Goal: Task Accomplishment & Management: Use online tool/utility

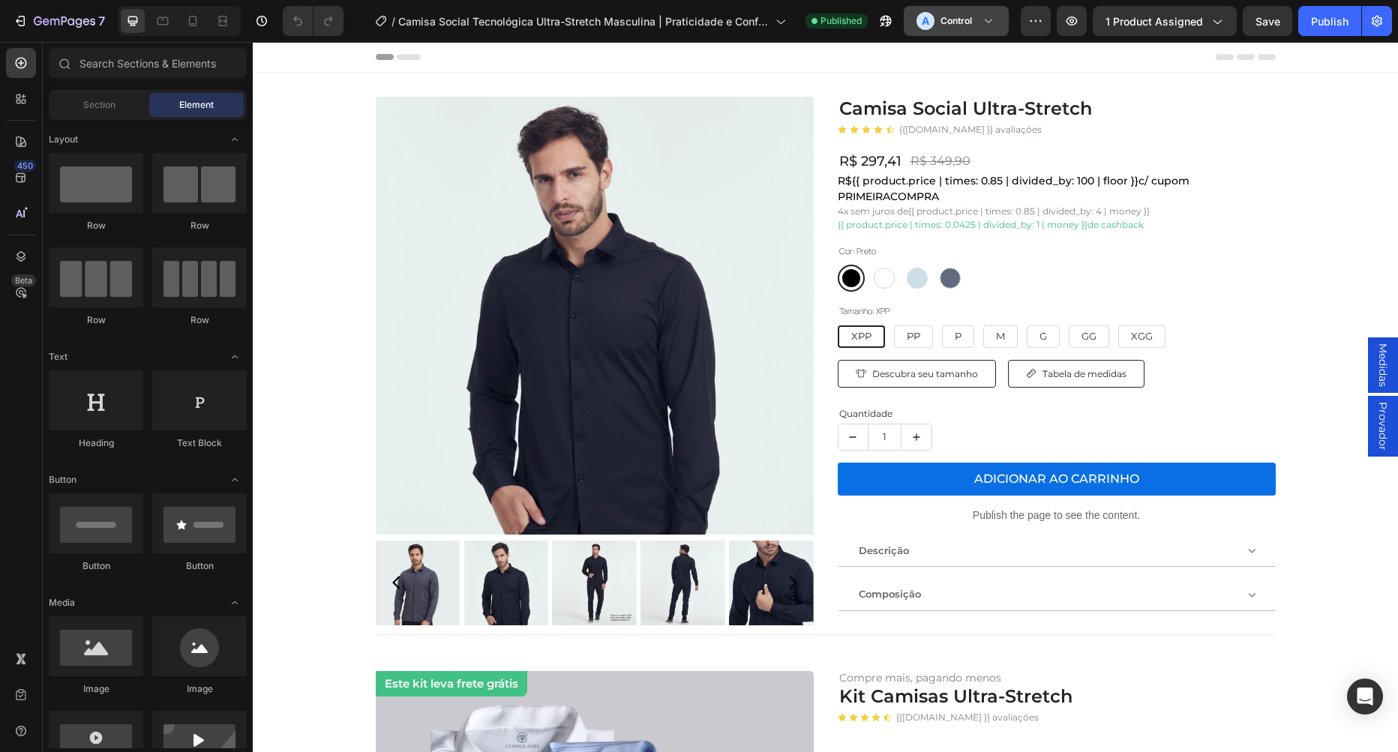
click at [987, 22] on icon at bounding box center [988, 20] width 15 height 15
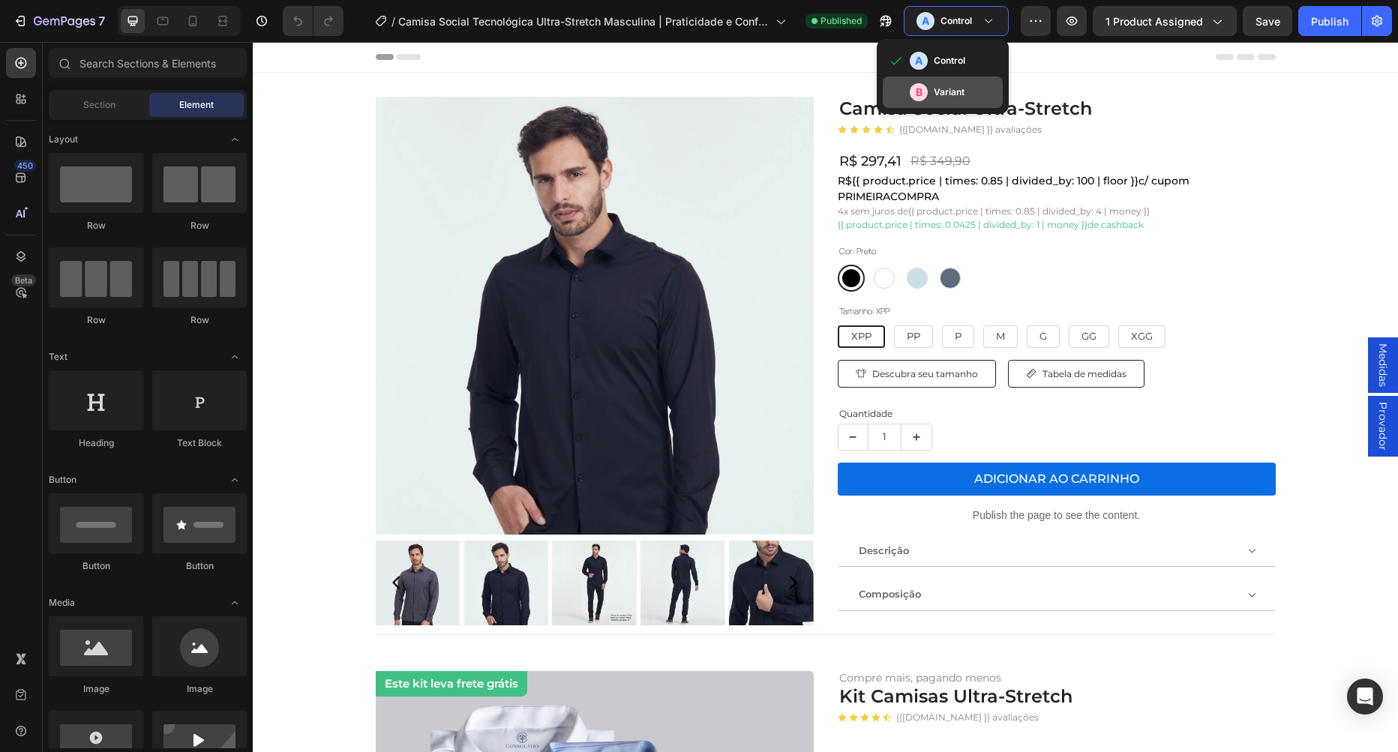
click at [952, 100] on div "B Variant" at bounding box center [953, 92] width 87 height 18
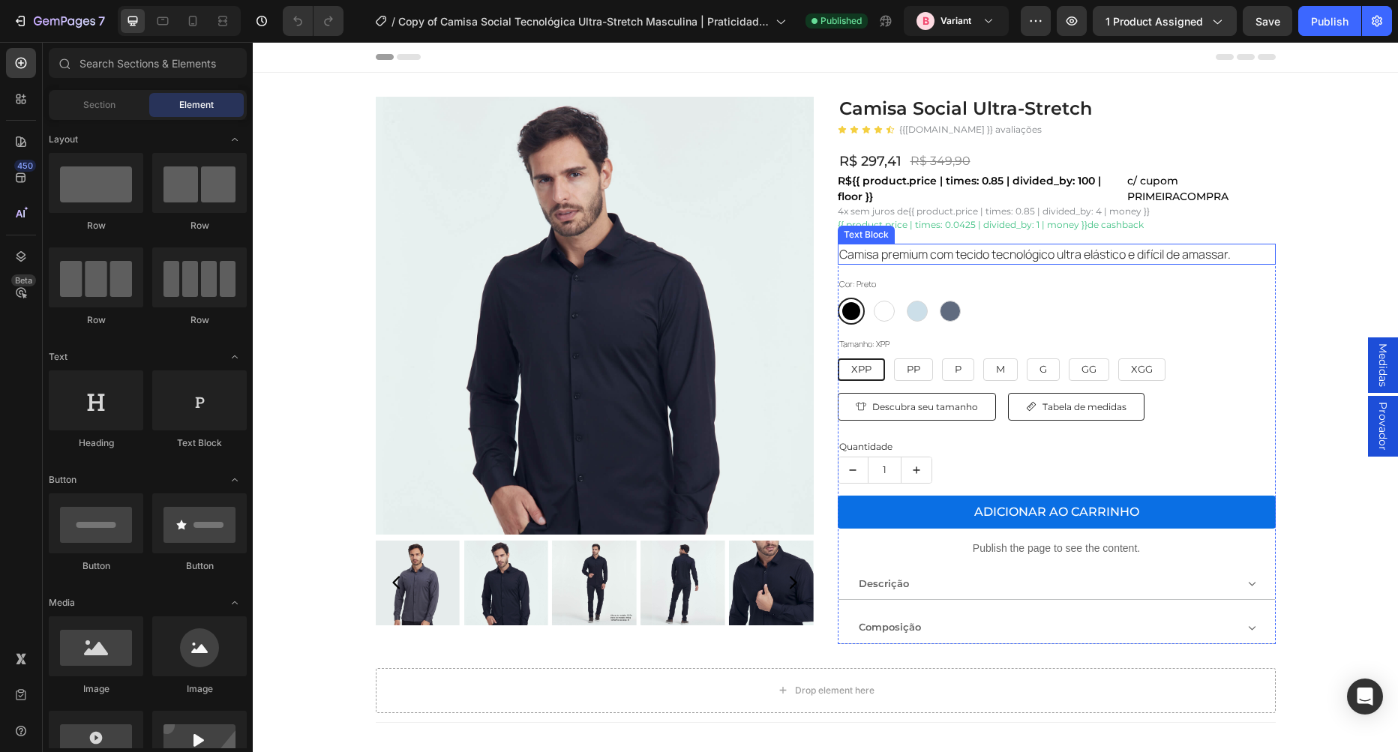
click at [1027, 254] on p "Camisa premium com tecido tecnológico ultra elástico e difícil de amassar." at bounding box center [1056, 254] width 435 height 18
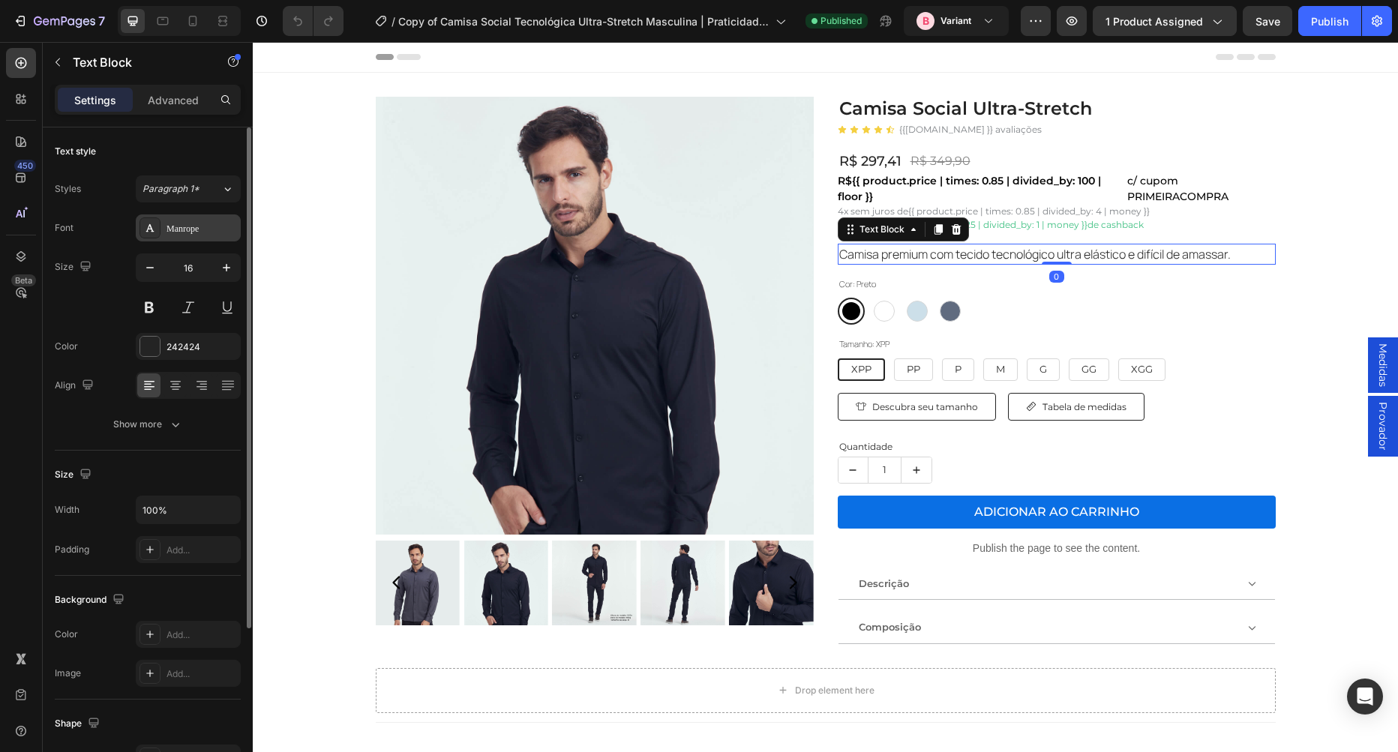
click at [166, 223] on div "Manrope" at bounding box center [201, 228] width 70 height 13
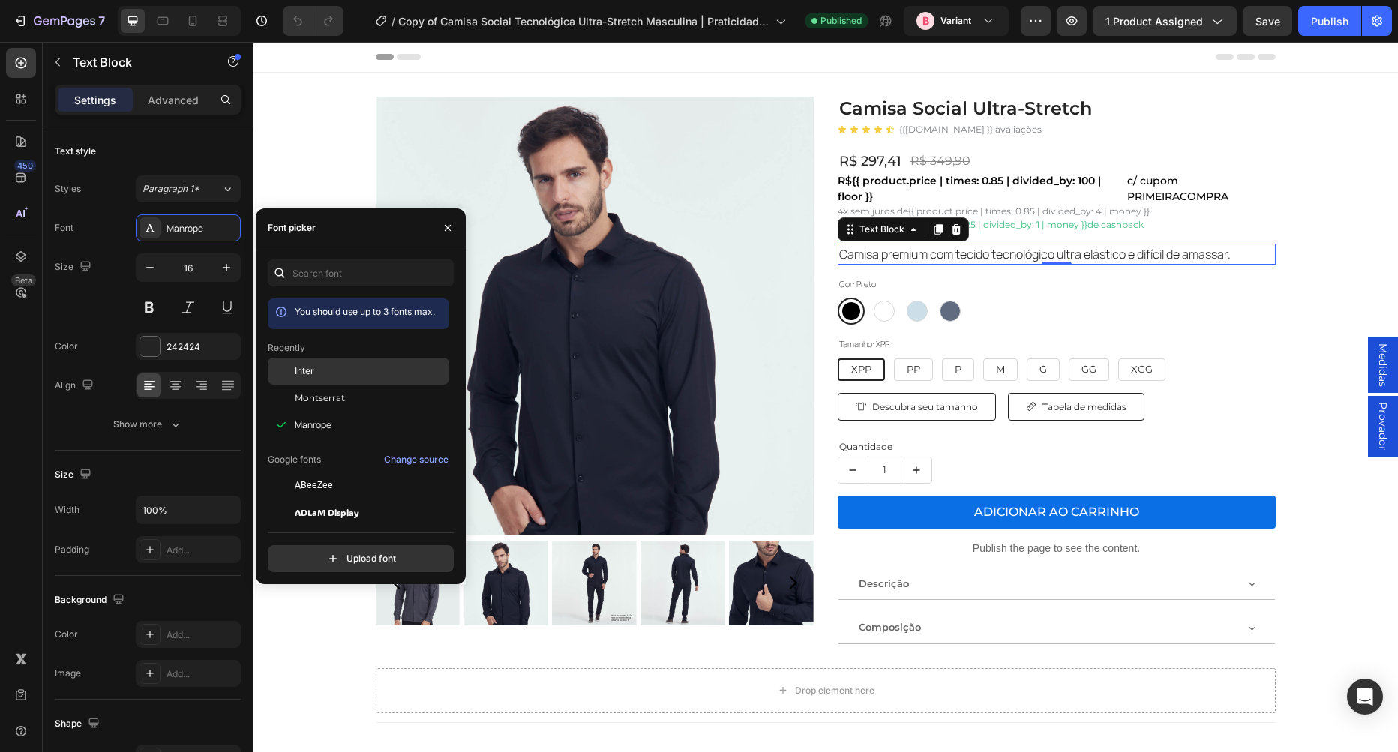
click at [334, 472] on div "Inter" at bounding box center [358, 485] width 181 height 27
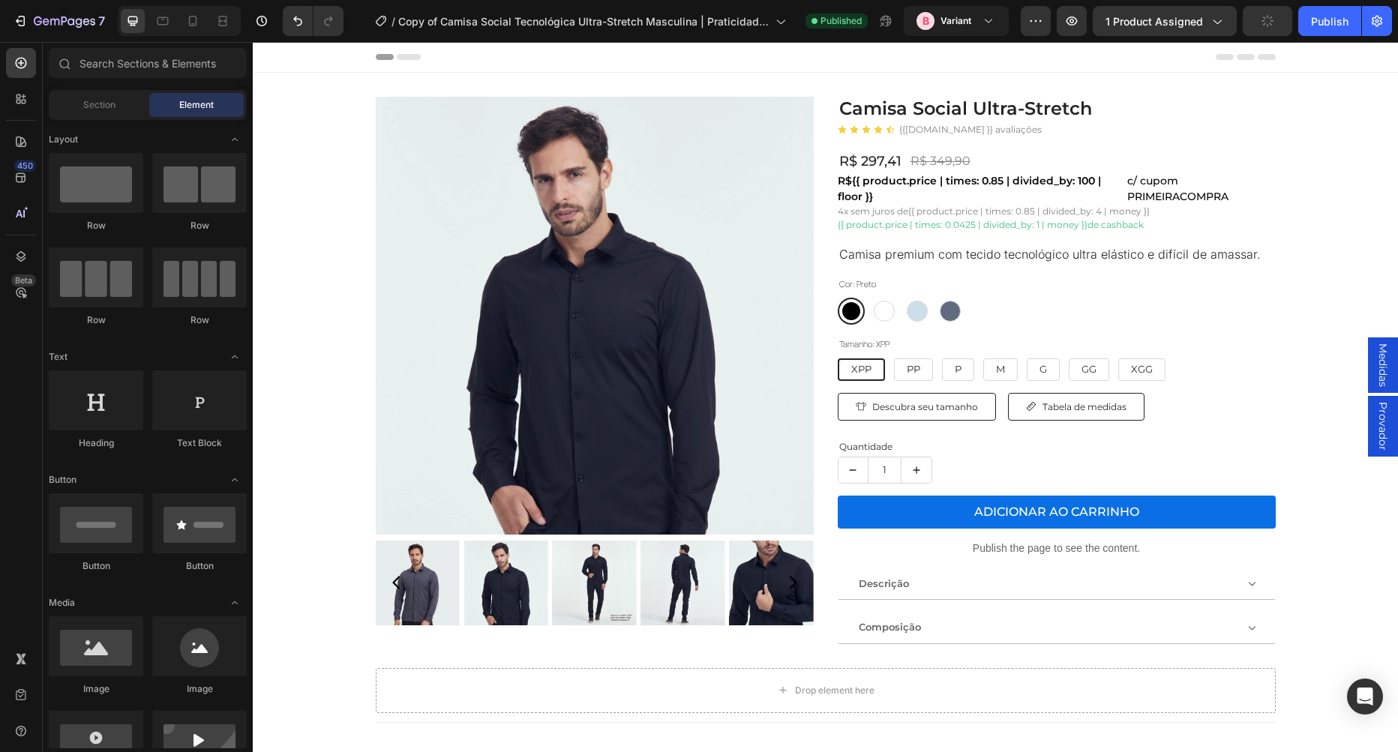
click at [189, 21] on icon at bounding box center [193, 21] width 8 height 10
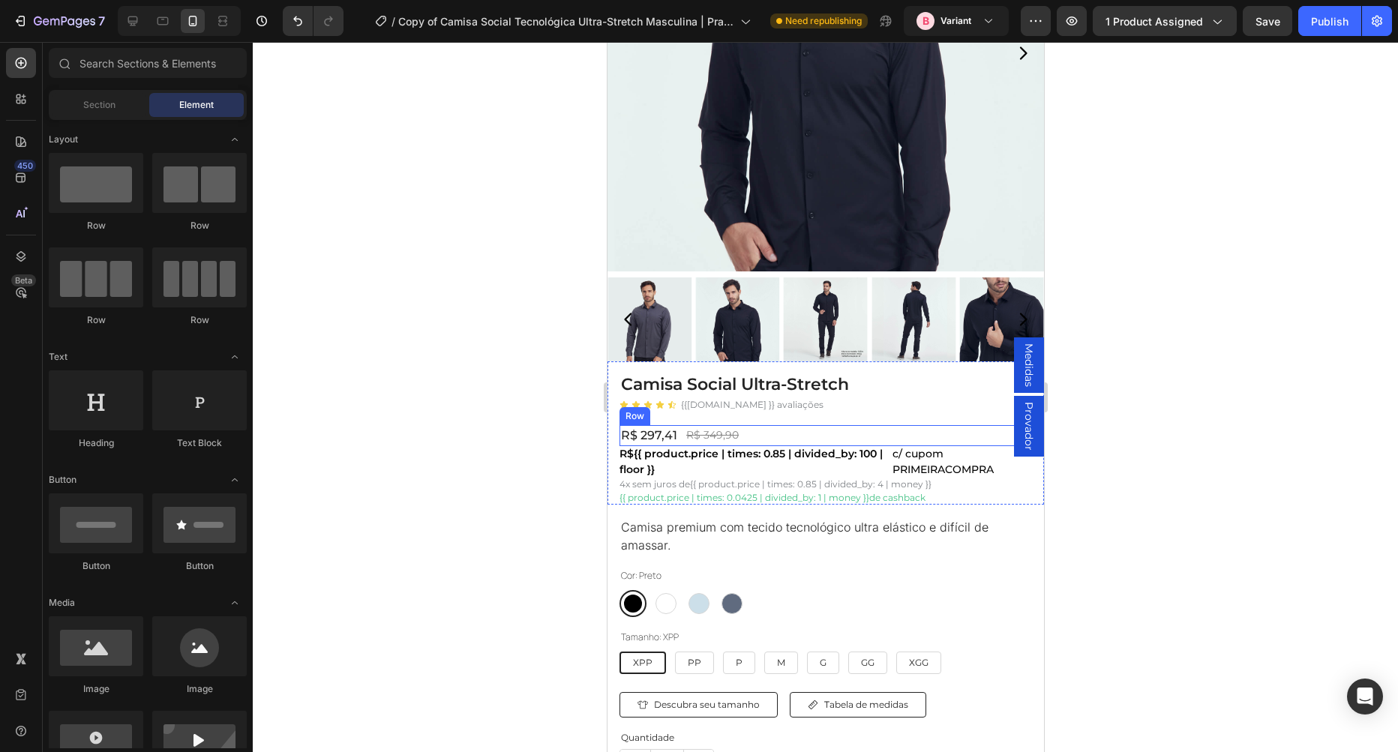
scroll to position [256, 0]
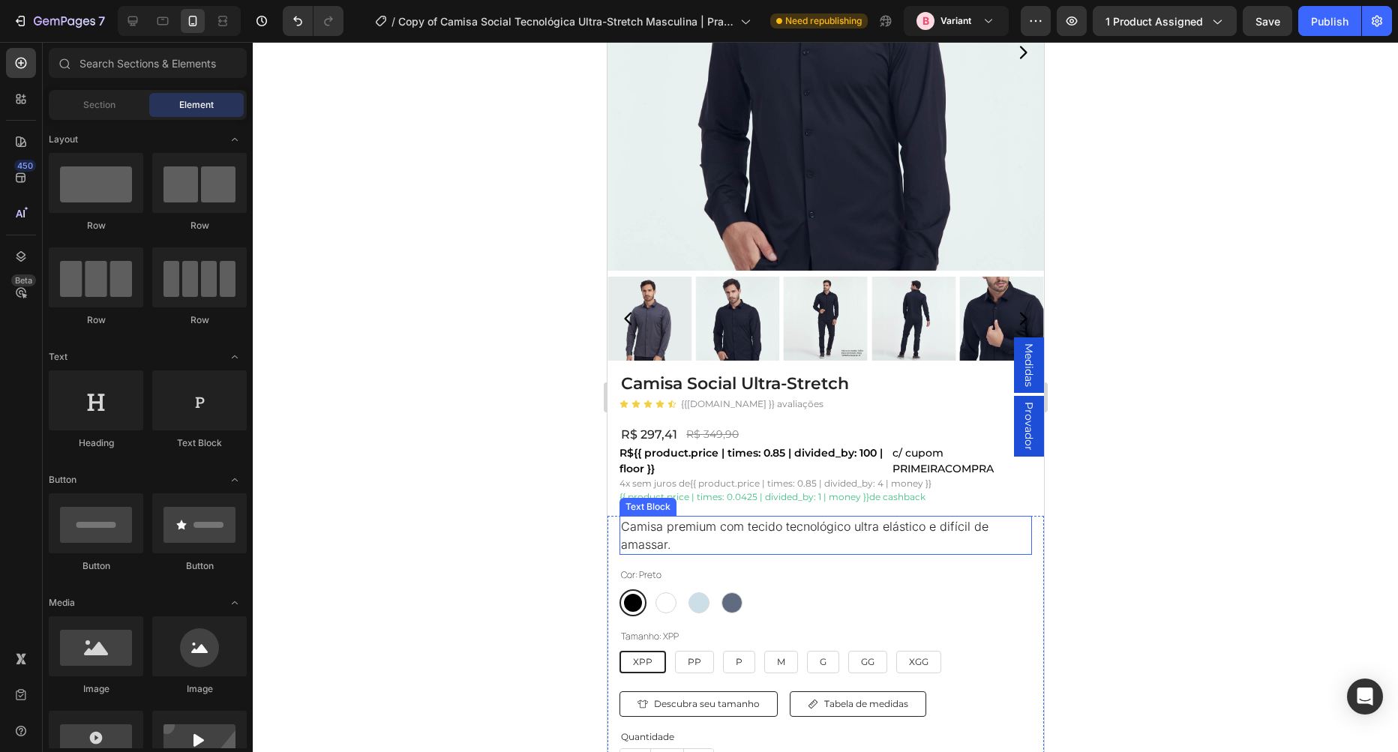
click at [745, 523] on p "Camisa premium com tecido tecnológico ultra elástico e difícil de amassar." at bounding box center [824, 535] width 409 height 36
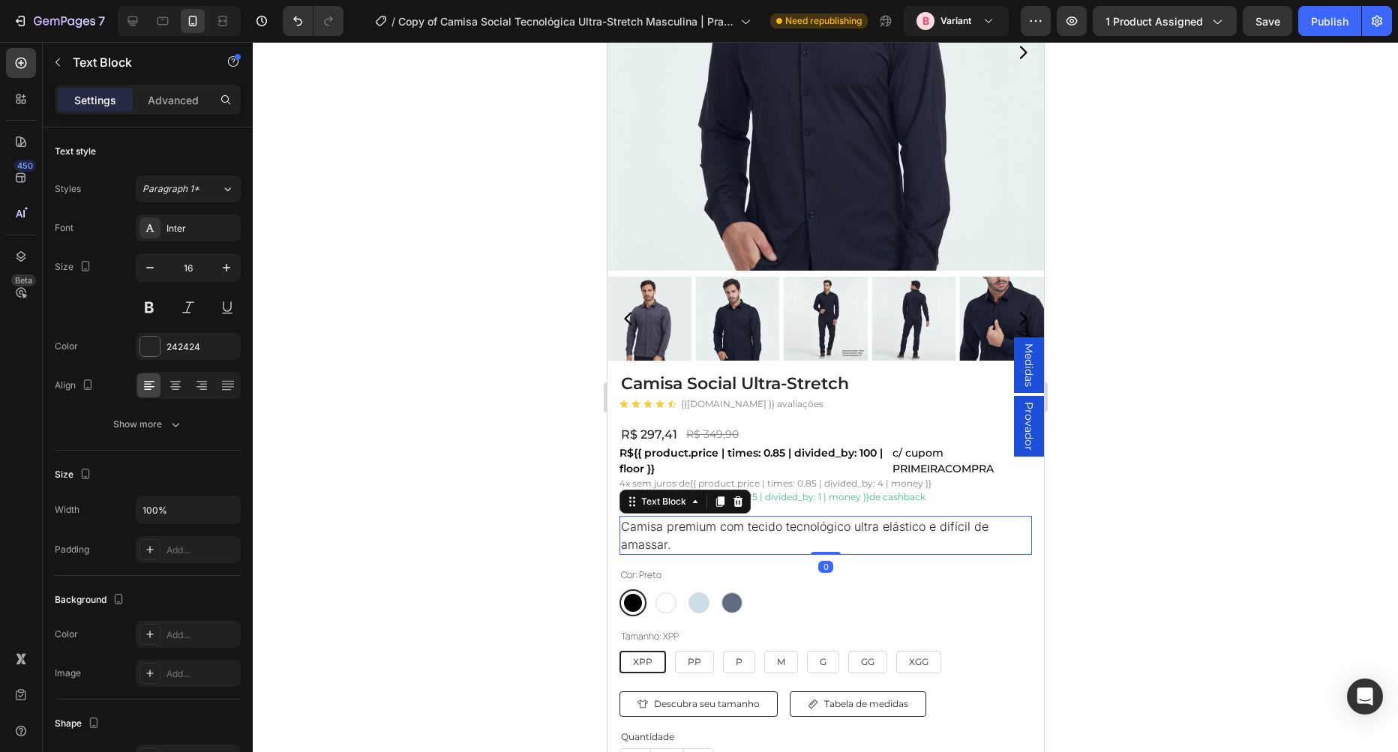
click at [389, 294] on div at bounding box center [825, 397] width 1145 height 710
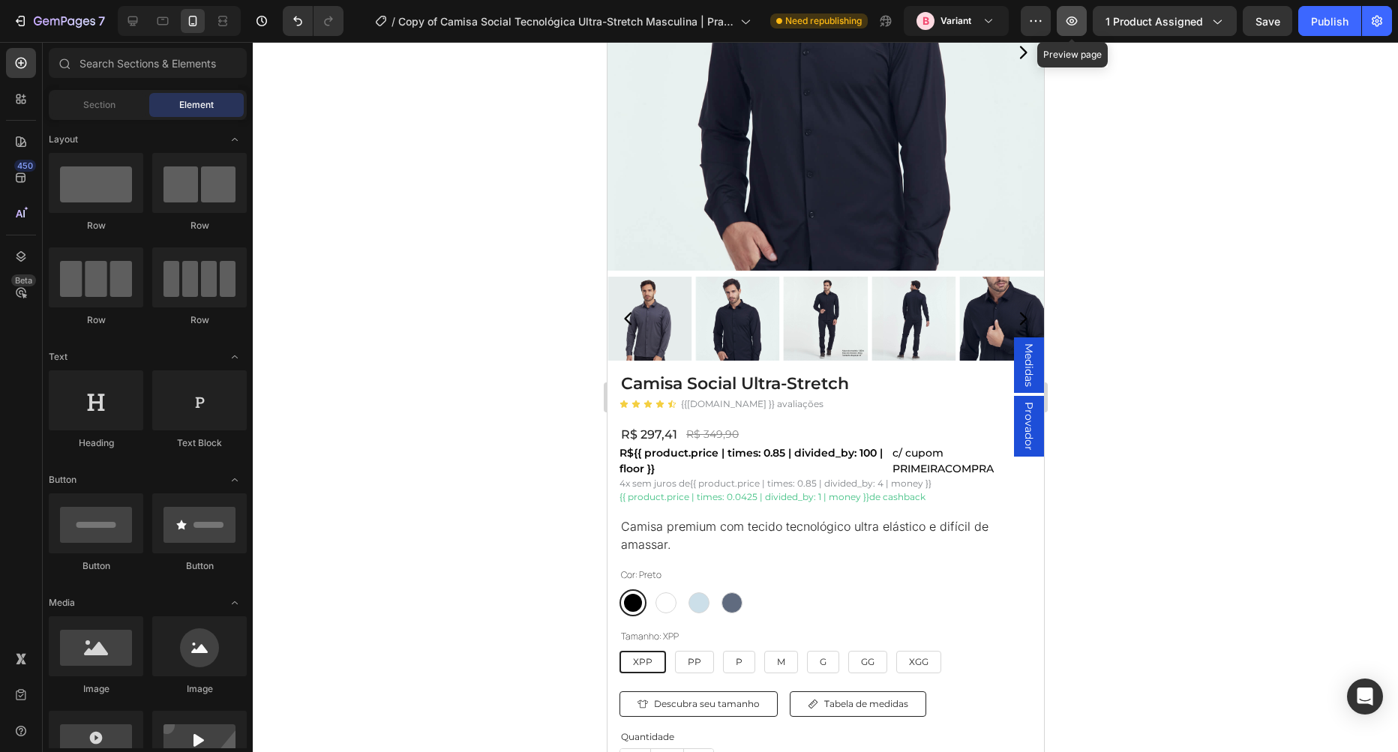
click at [1073, 32] on button "button" at bounding box center [1072, 21] width 30 height 30
click at [702, 526] on p "Camisa premium com tecido tecnológico ultra elástico e difícil de amassar." at bounding box center [824, 535] width 409 height 36
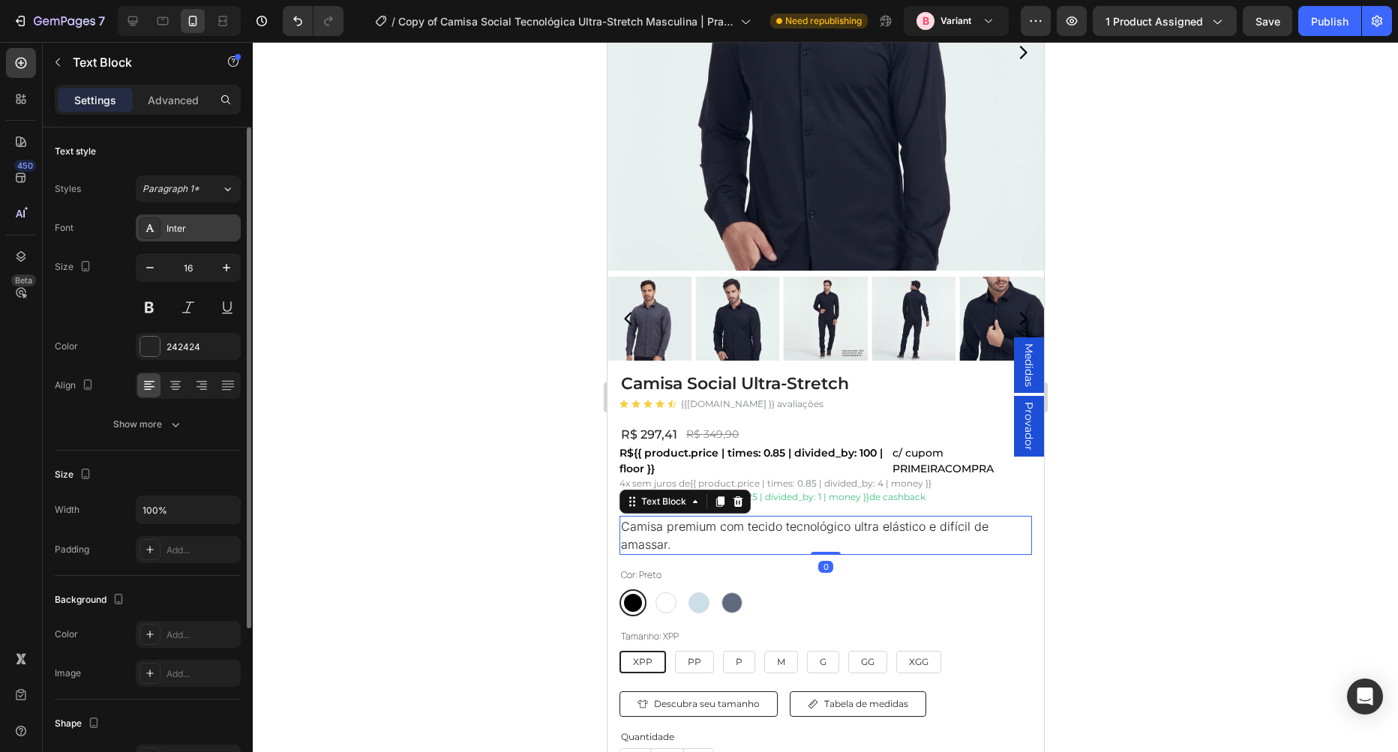
click at [188, 233] on div "Inter" at bounding box center [201, 228] width 70 height 13
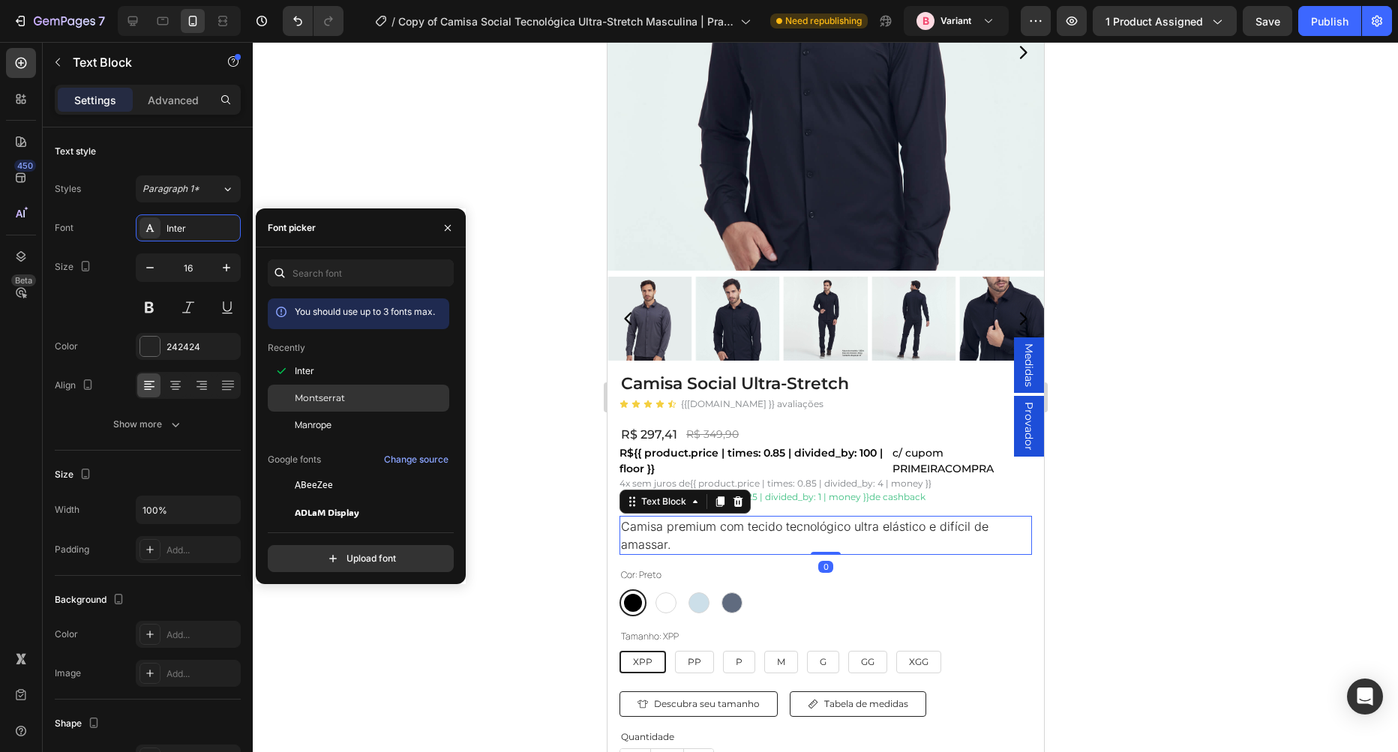
click at [343, 553] on div "Montserrat" at bounding box center [358, 566] width 181 height 27
click at [133, 17] on icon at bounding box center [132, 20] width 15 height 15
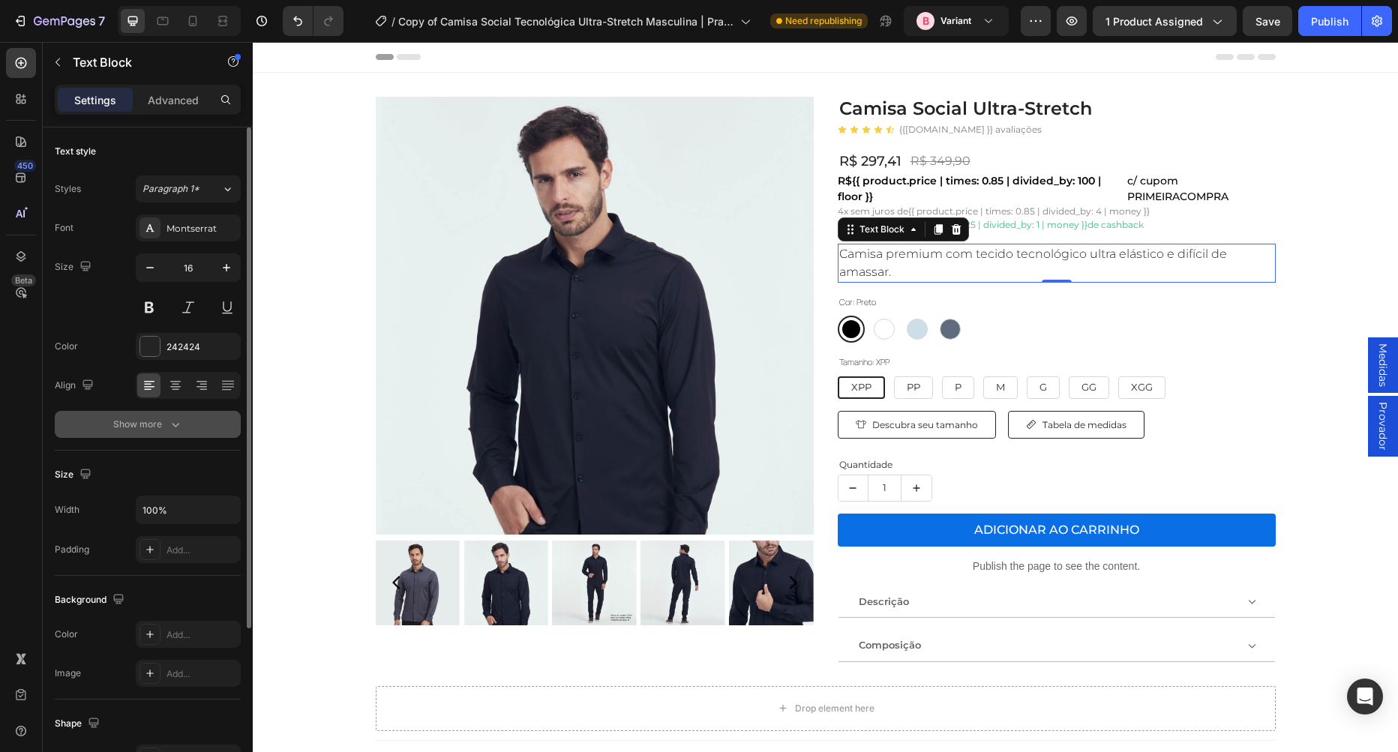
click at [162, 431] on div "Show more" at bounding box center [148, 424] width 70 height 15
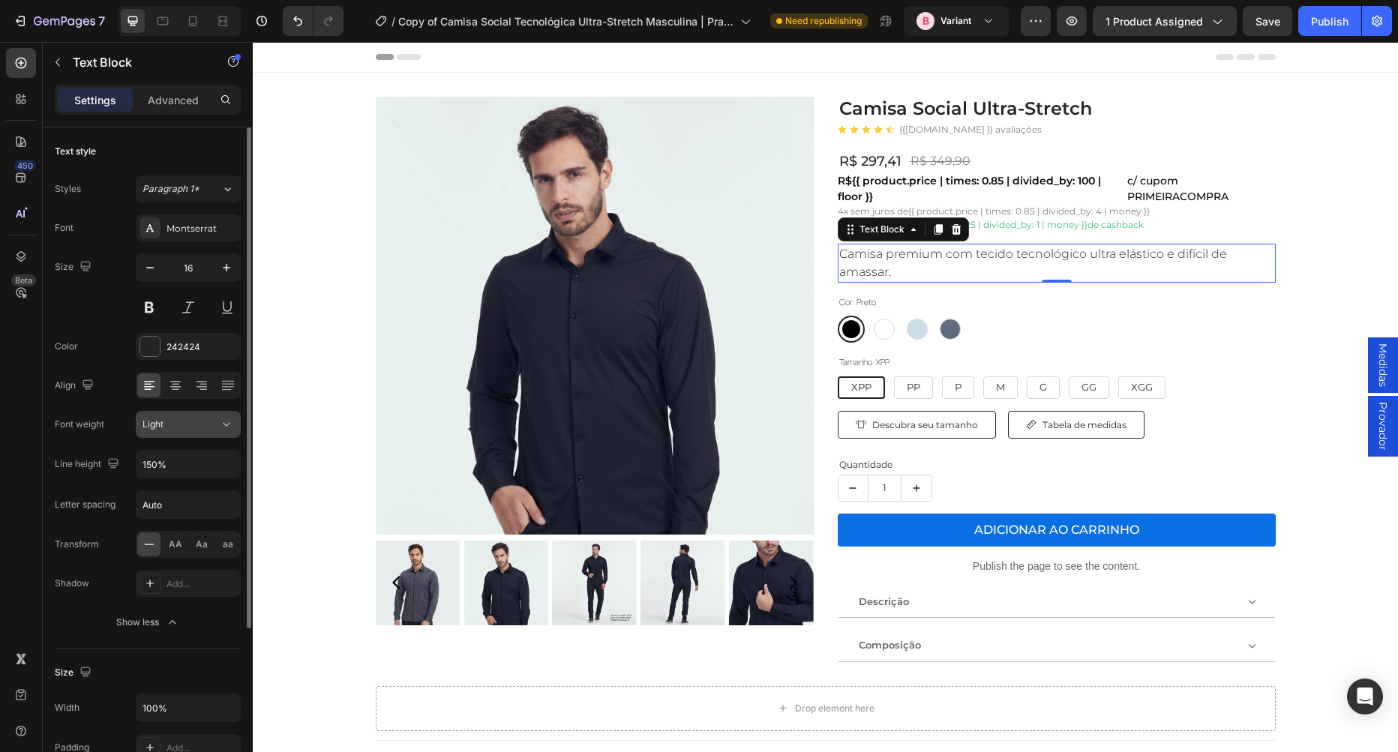
click at [193, 431] on div "Light" at bounding box center [187, 424] width 91 height 15
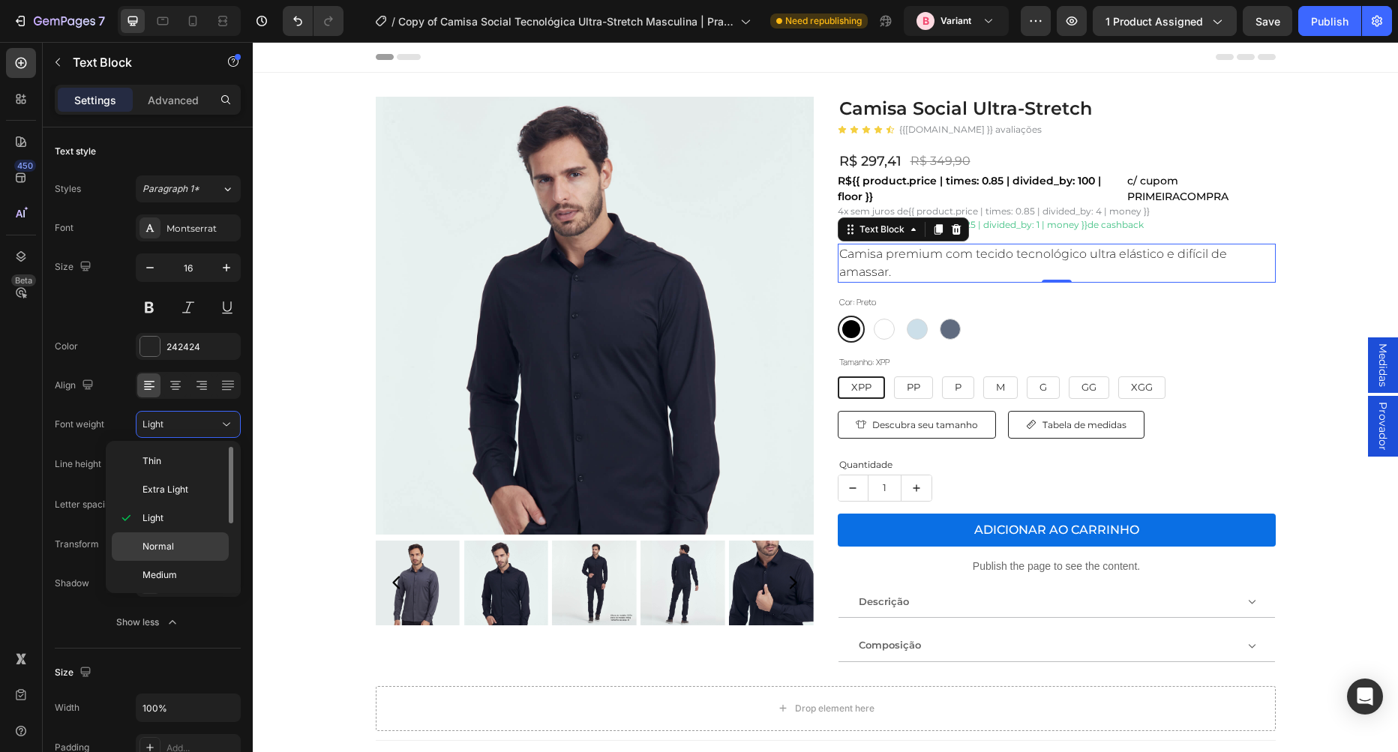
click at [187, 550] on p "Normal" at bounding box center [181, 546] width 79 height 13
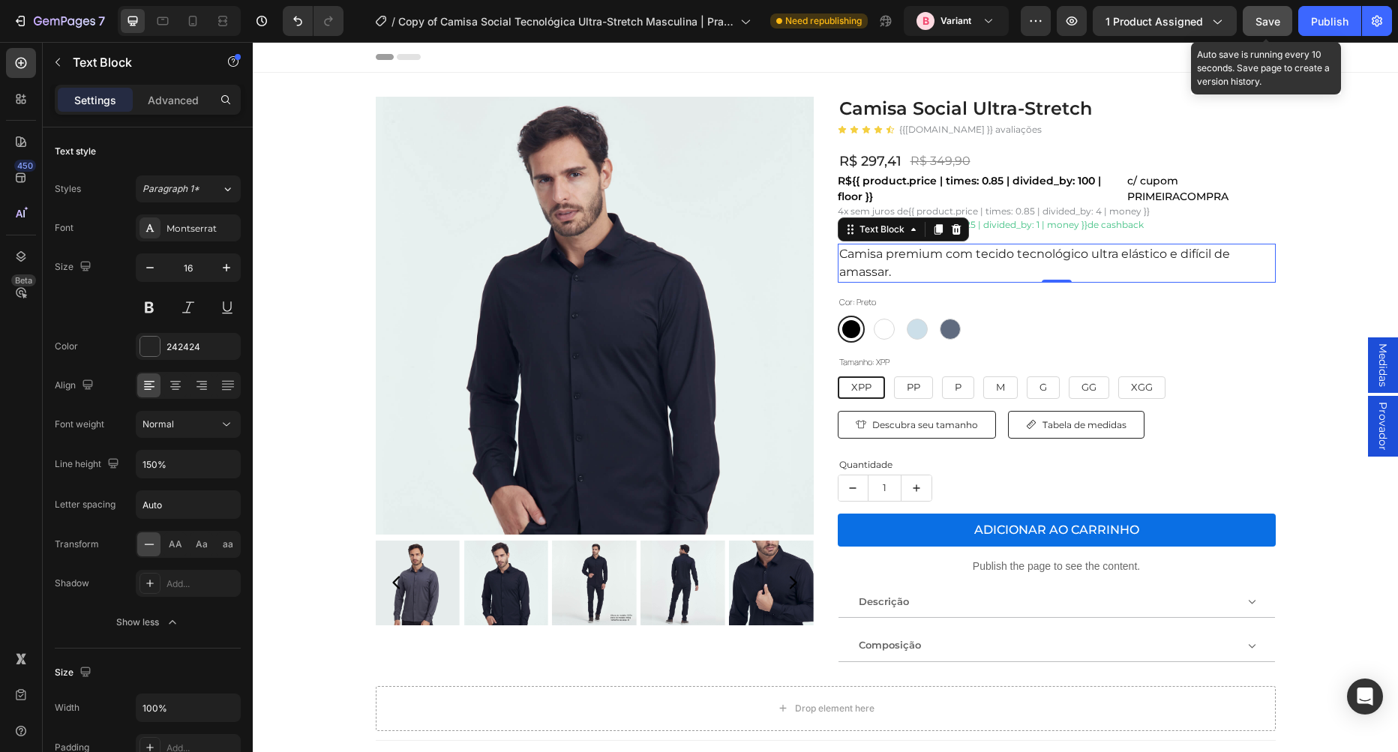
click at [1258, 26] on span "Save" at bounding box center [1267, 21] width 25 height 13
click at [184, 25] on div at bounding box center [193, 21] width 24 height 24
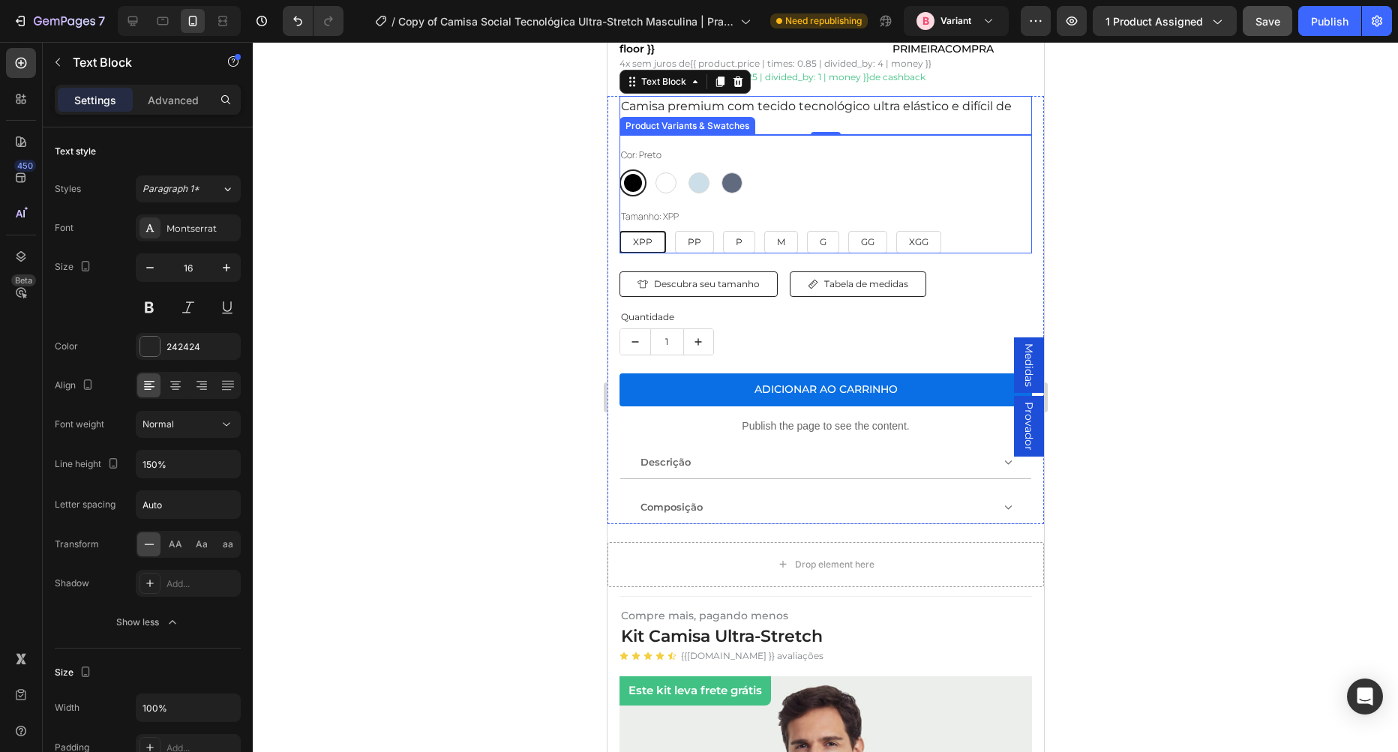
scroll to position [677, 0]
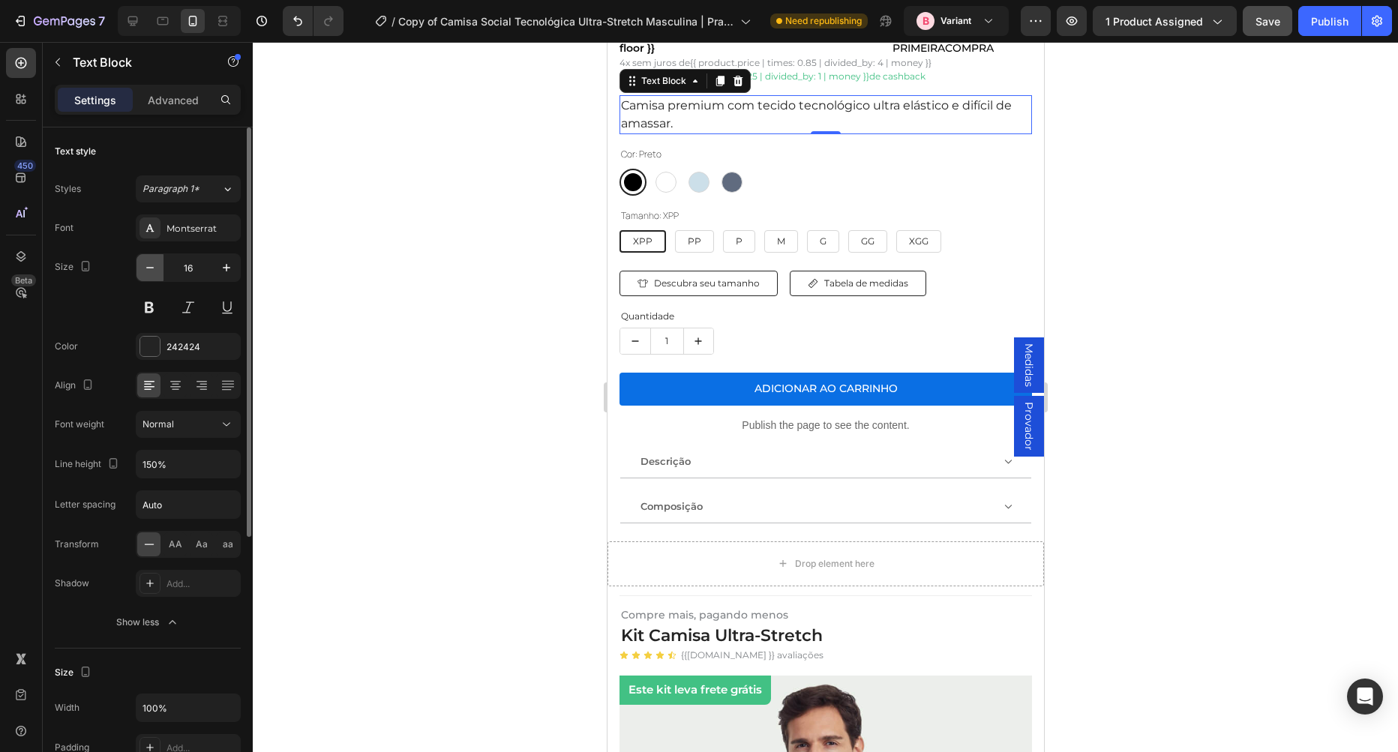
click at [148, 268] on icon "button" at bounding box center [149, 267] width 7 height 1
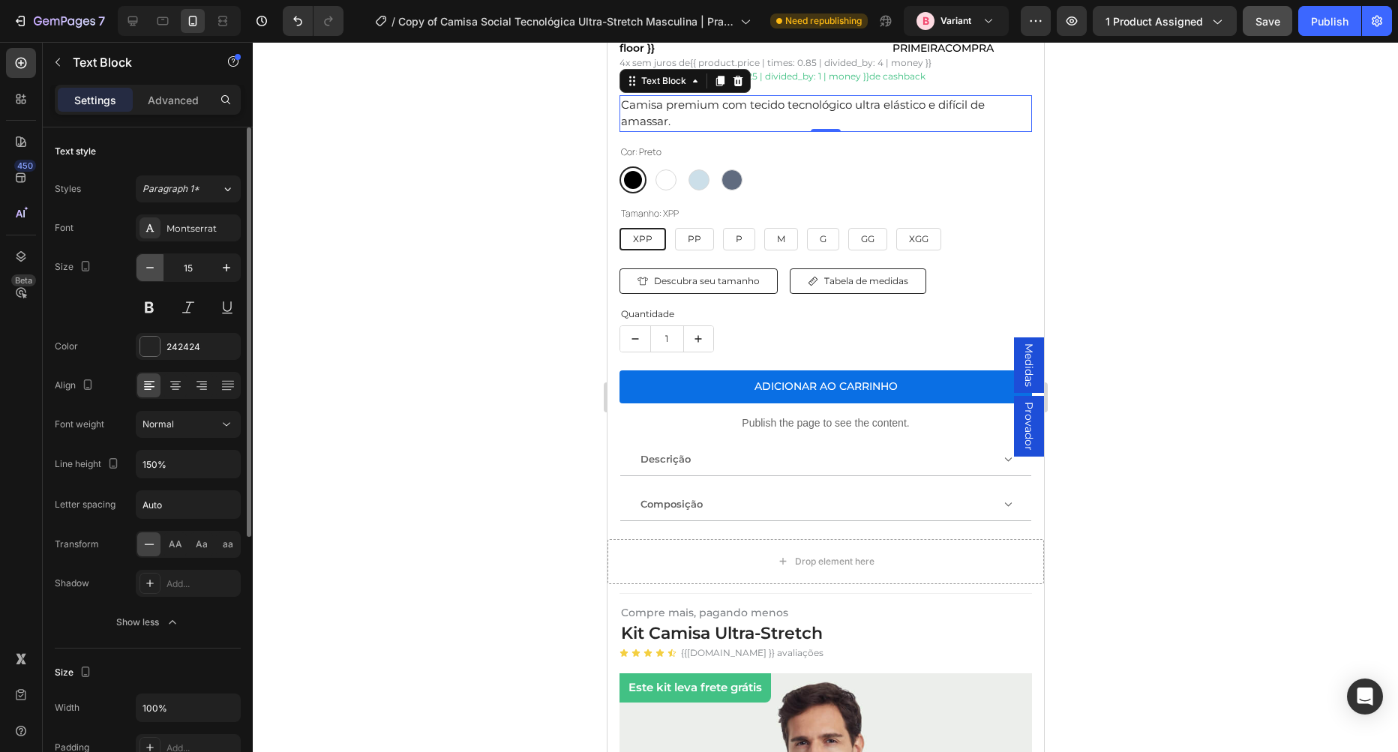
type input "14"
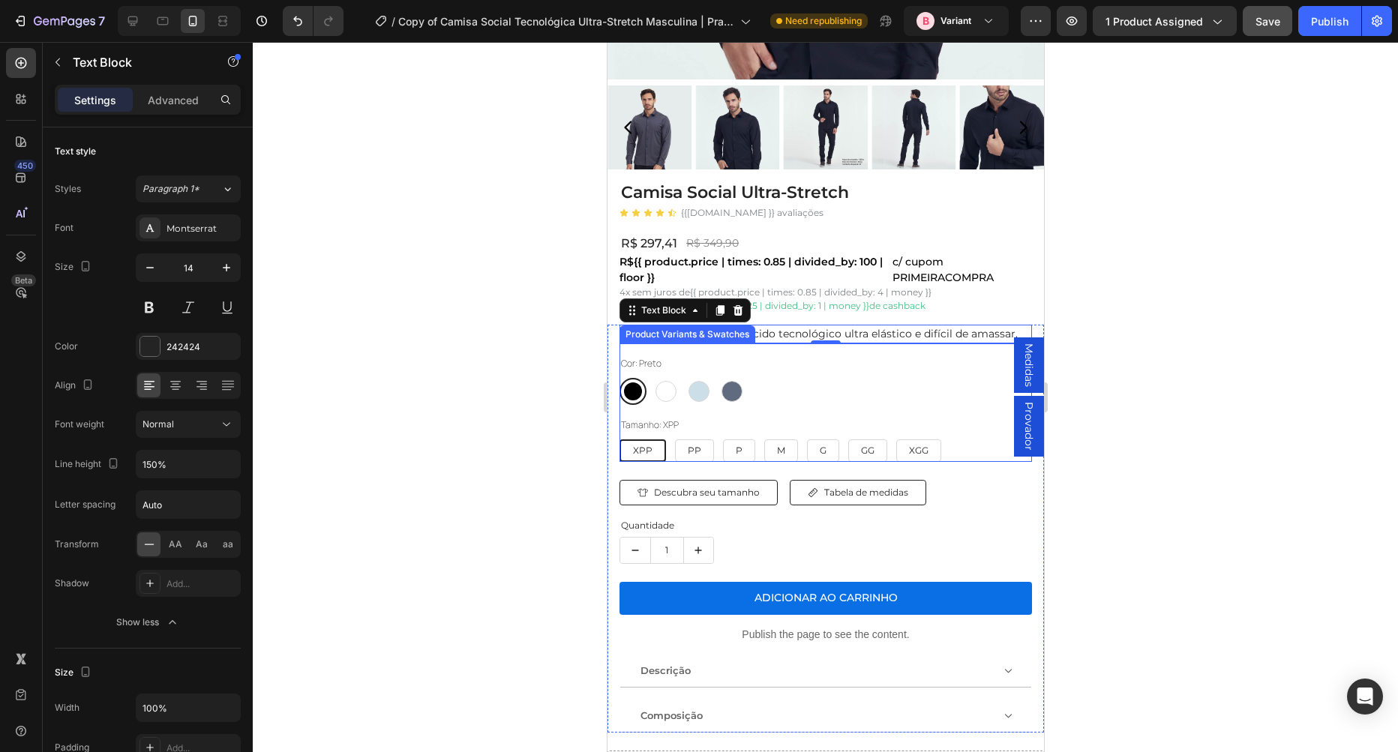
scroll to position [421, 0]
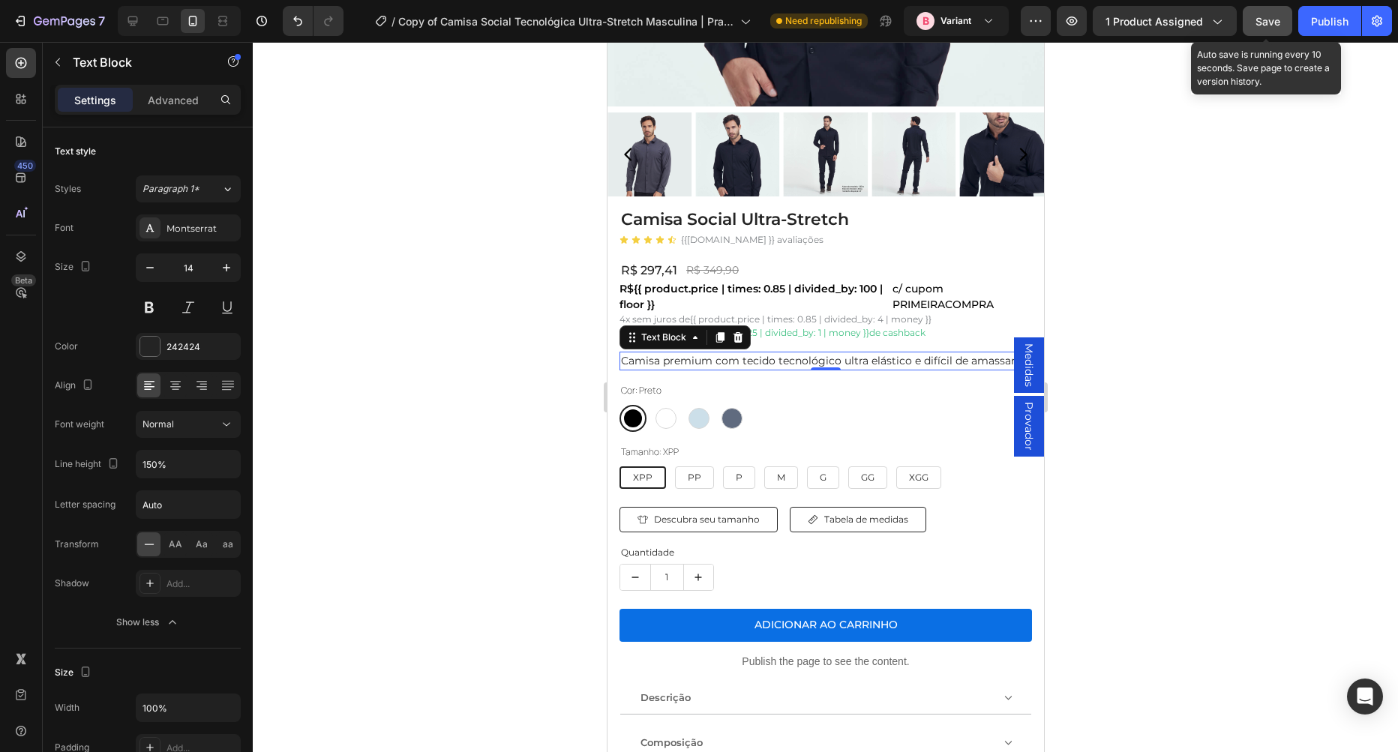
click at [1258, 20] on span "Save" at bounding box center [1267, 21] width 25 height 13
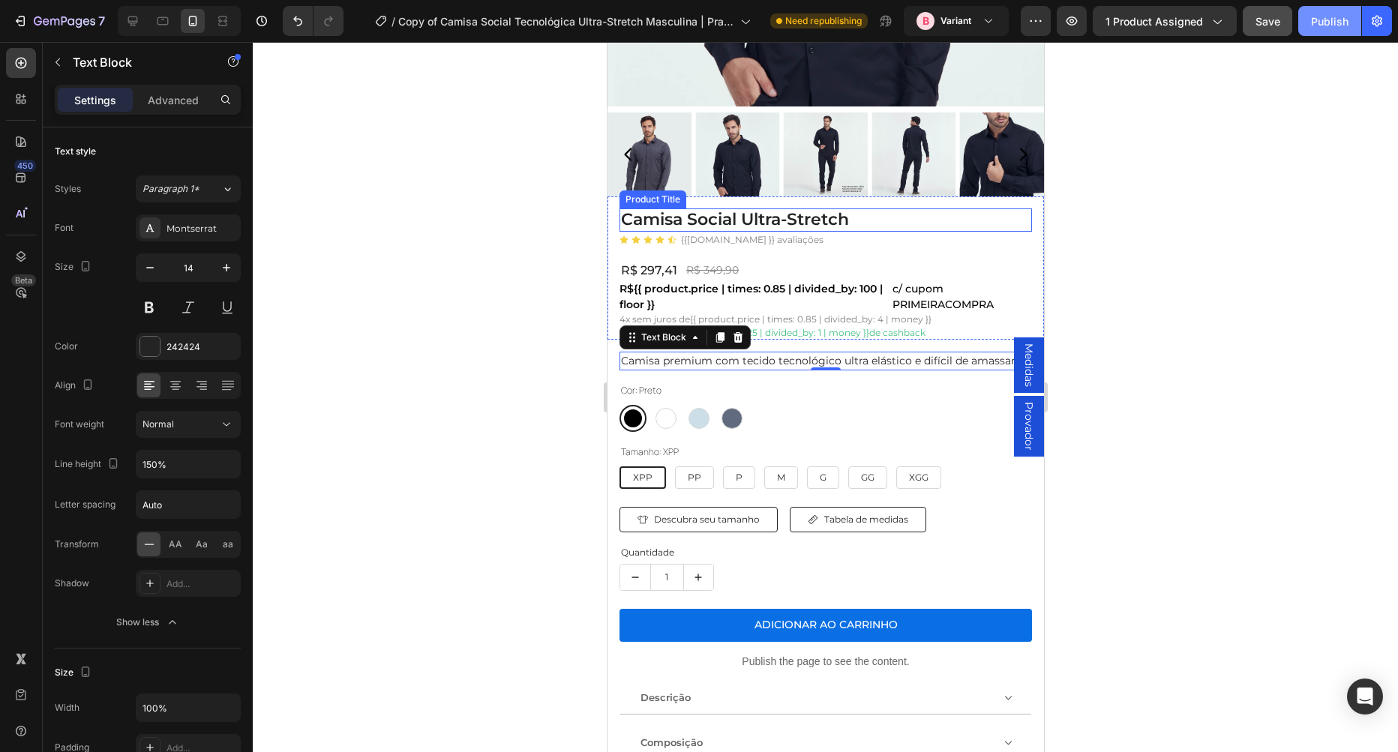
click at [1317, 30] on button "Publish" at bounding box center [1329, 21] width 63 height 30
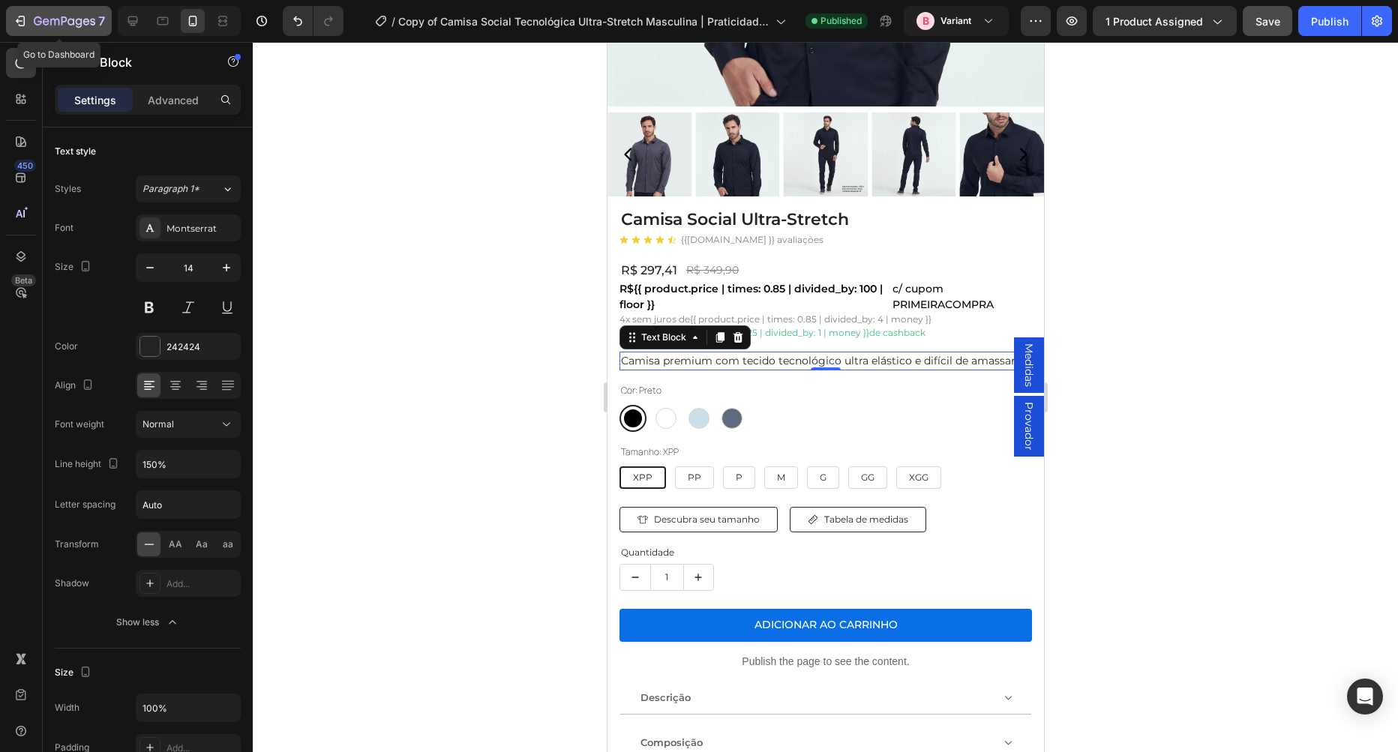
click at [47, 28] on icon "button" at bounding box center [64, 22] width 61 height 13
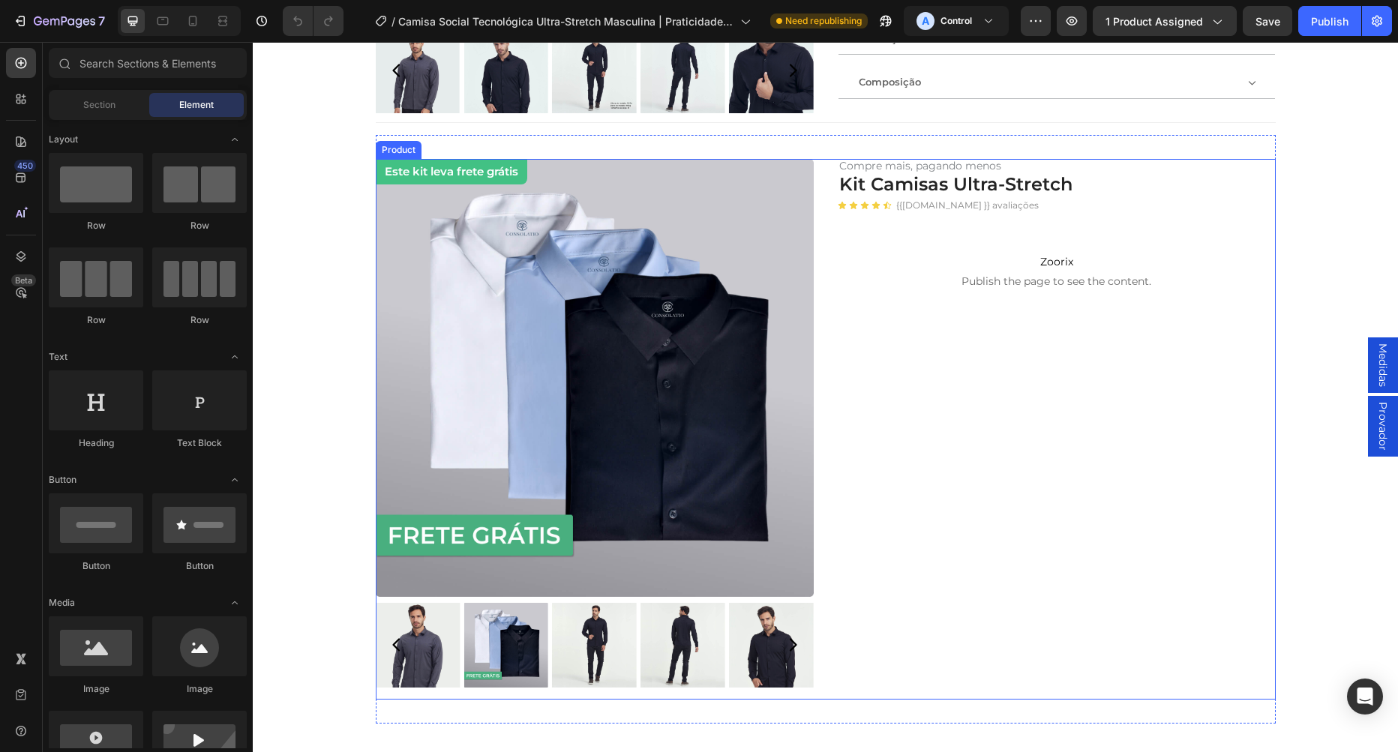
scroll to position [513, 0]
click at [402, 206] on img at bounding box center [595, 377] width 438 height 438
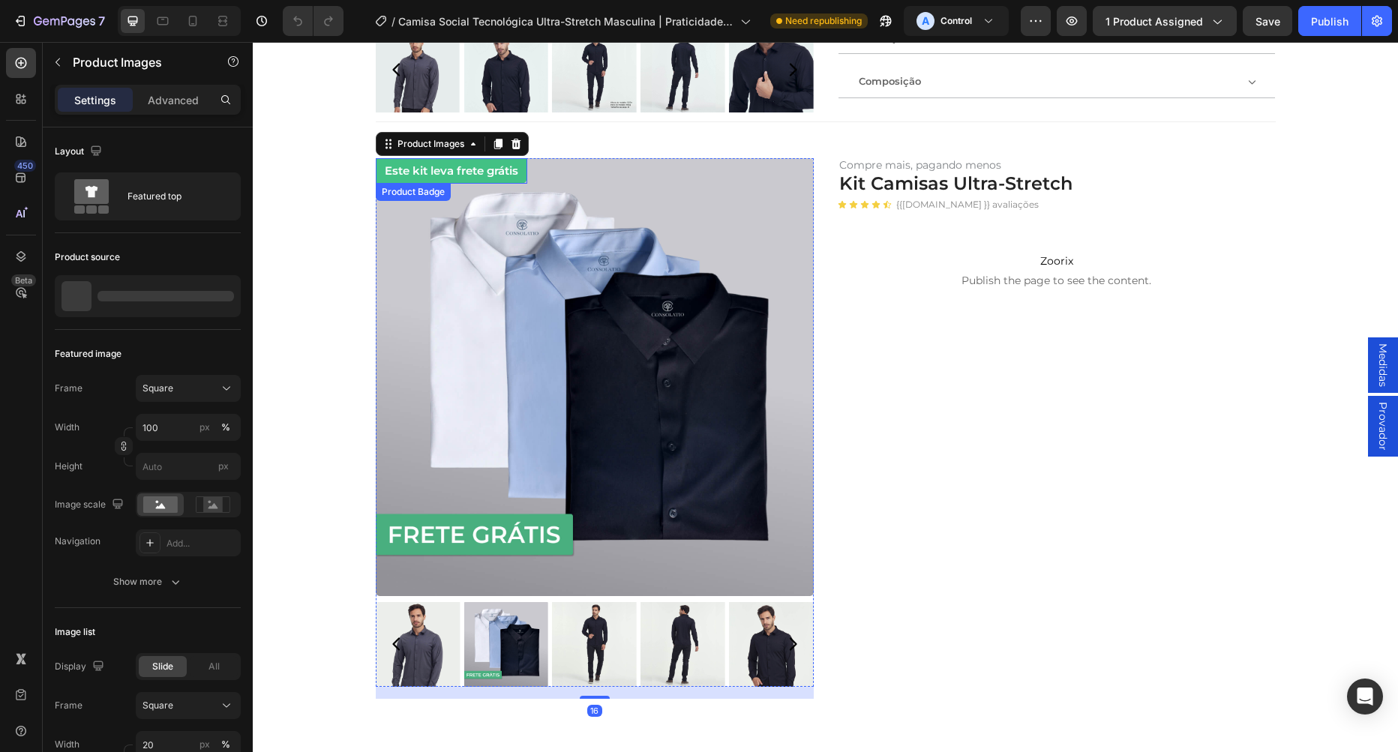
click at [436, 171] on pre "Este kit leva frete grátis" at bounding box center [451, 170] width 151 height 25
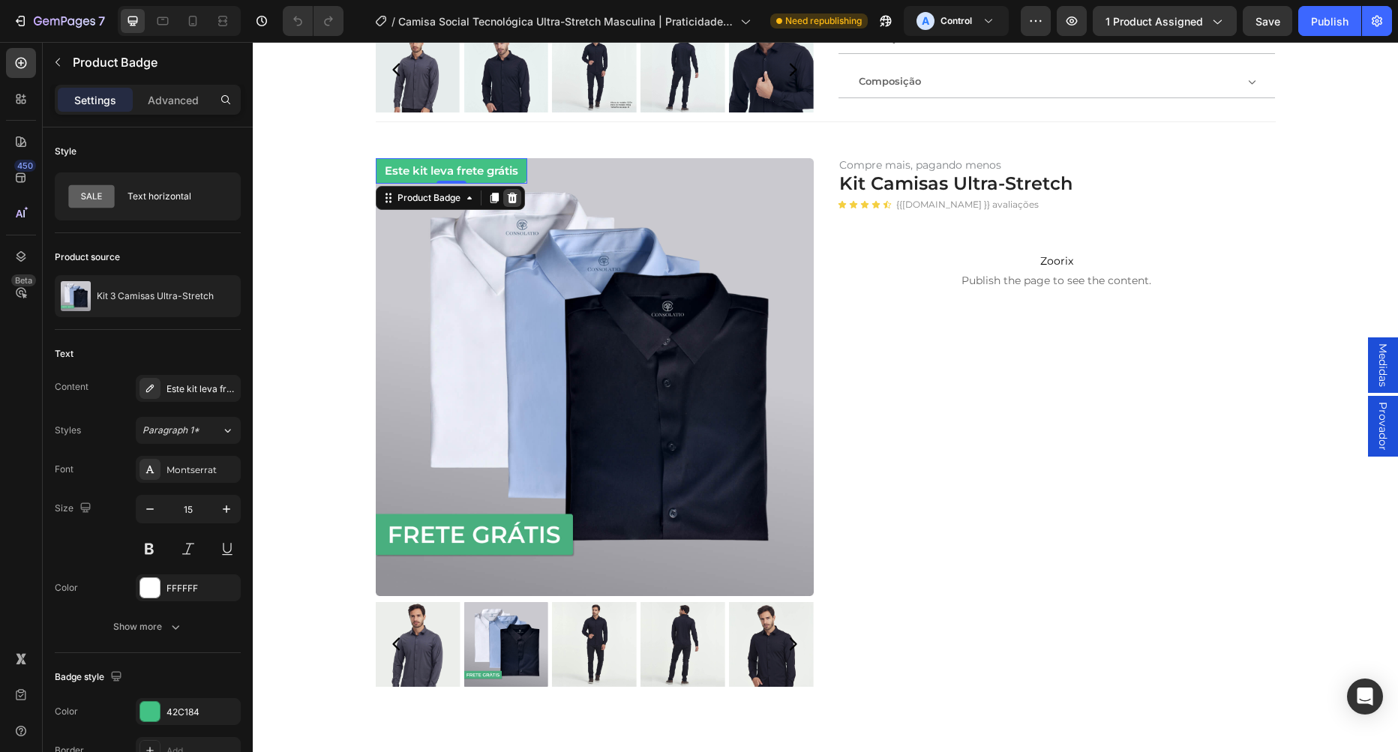
click at [515, 193] on icon at bounding box center [512, 198] width 12 height 12
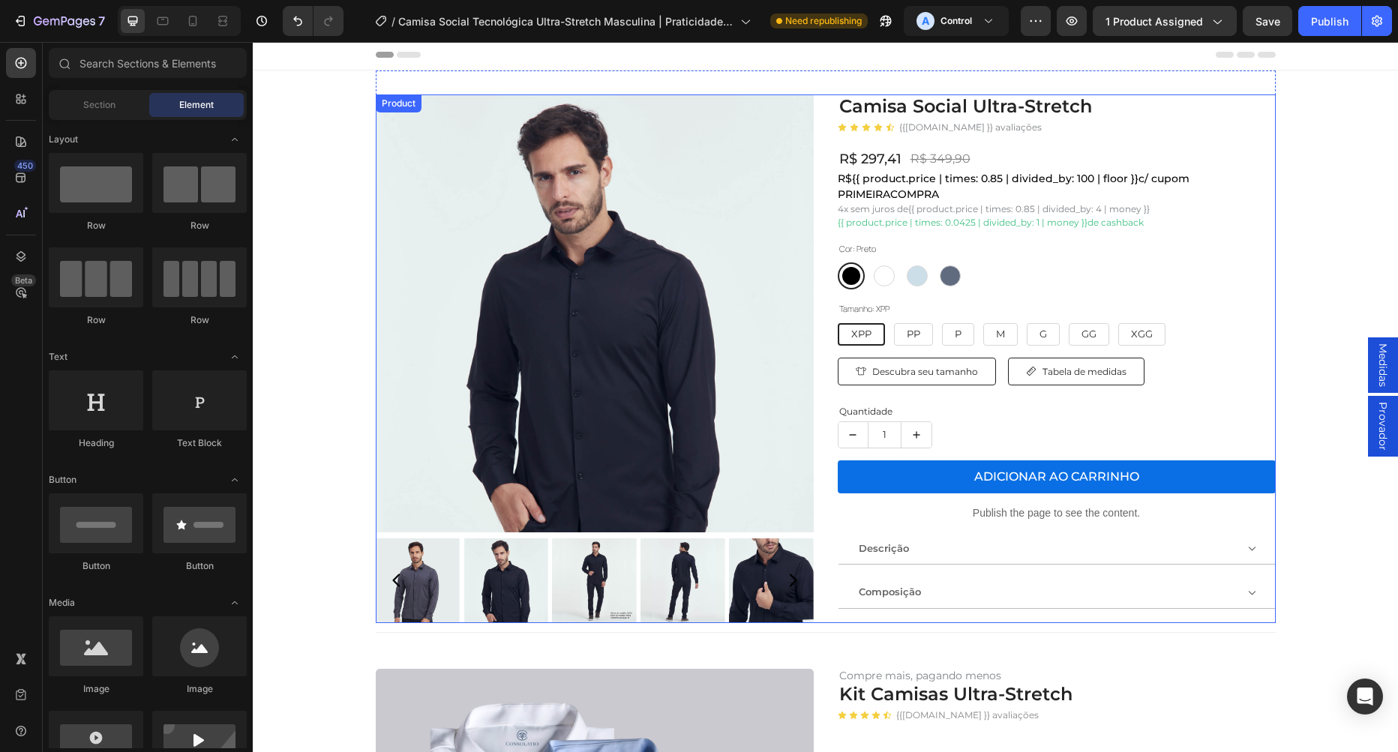
scroll to position [0, 0]
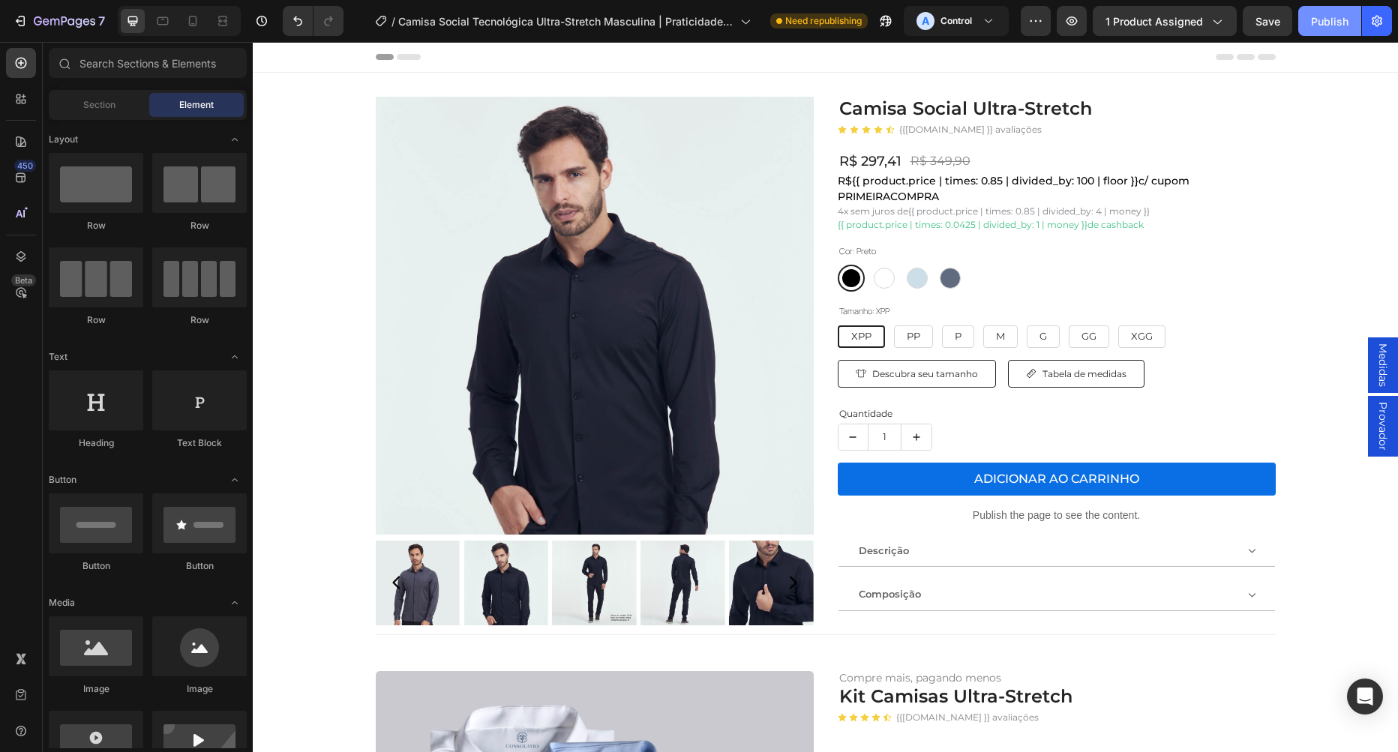
click at [1328, 23] on div "Publish" at bounding box center [1329, 21] width 37 height 16
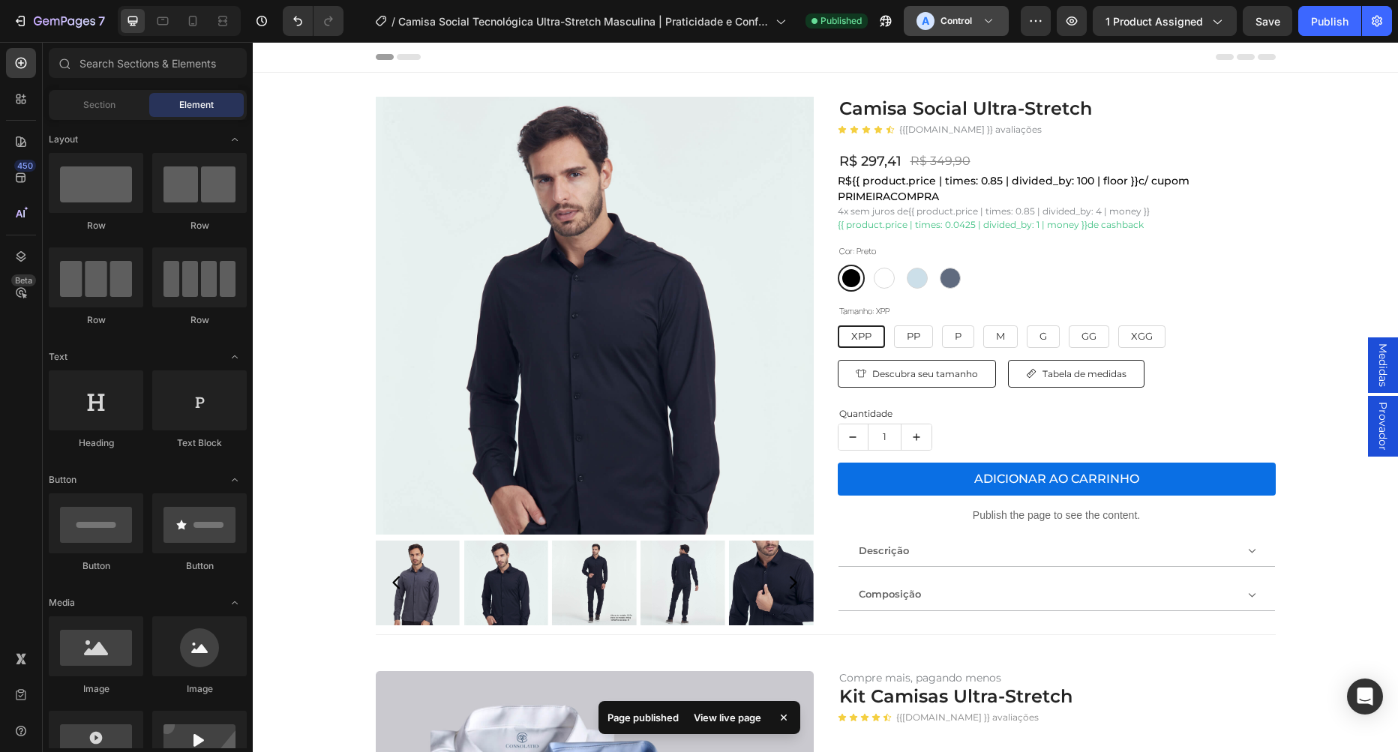
click at [970, 21] on h3 "Control" at bounding box center [955, 20] width 31 height 15
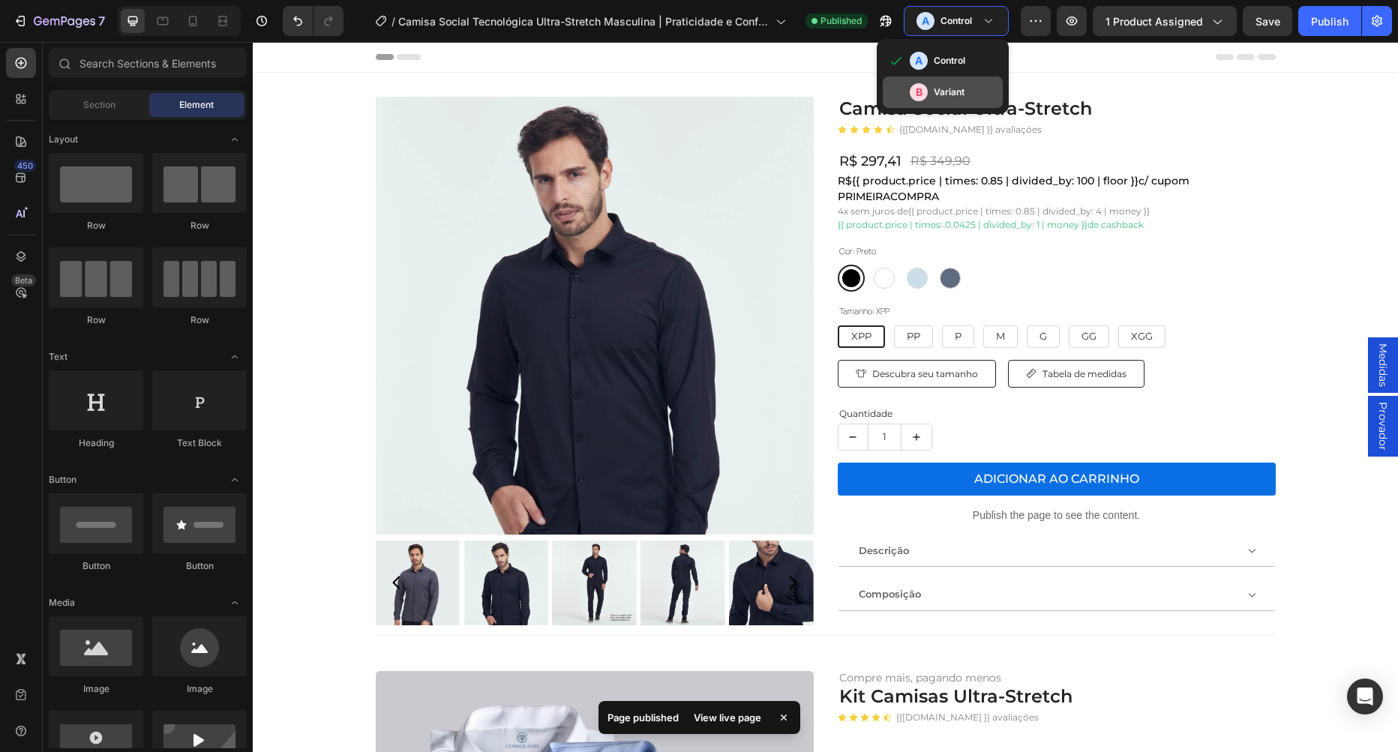
click at [931, 85] on div "B Variant" at bounding box center [953, 92] width 87 height 18
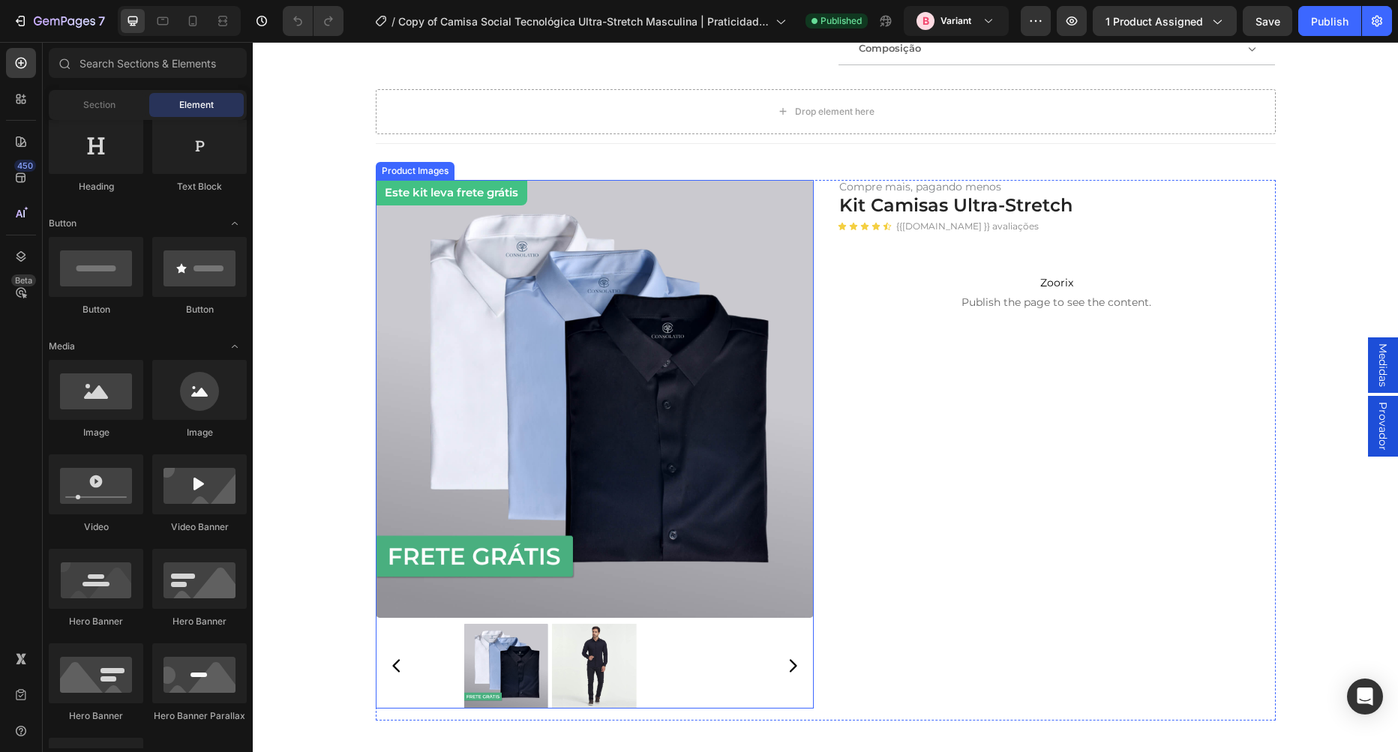
scroll to position [598, 0]
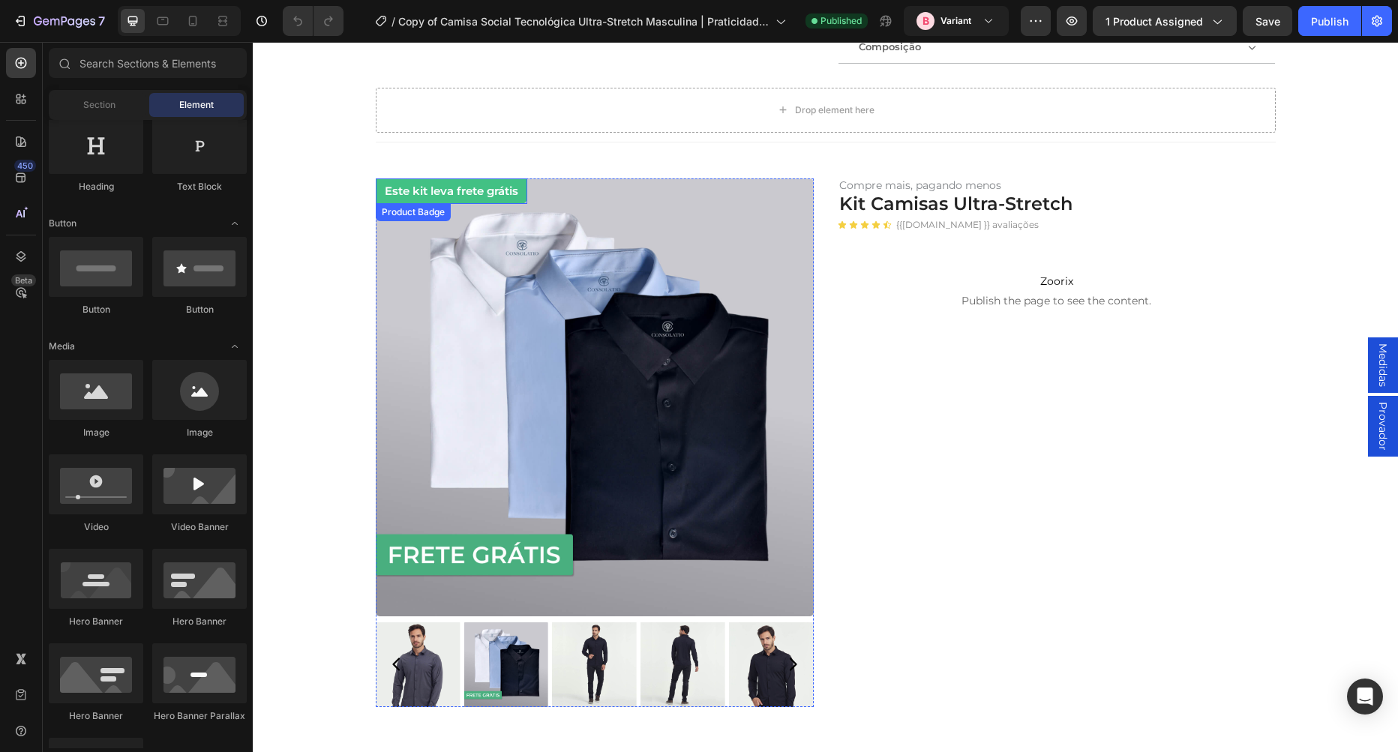
click at [507, 199] on pre "Este kit leva frete grátis" at bounding box center [451, 190] width 151 height 25
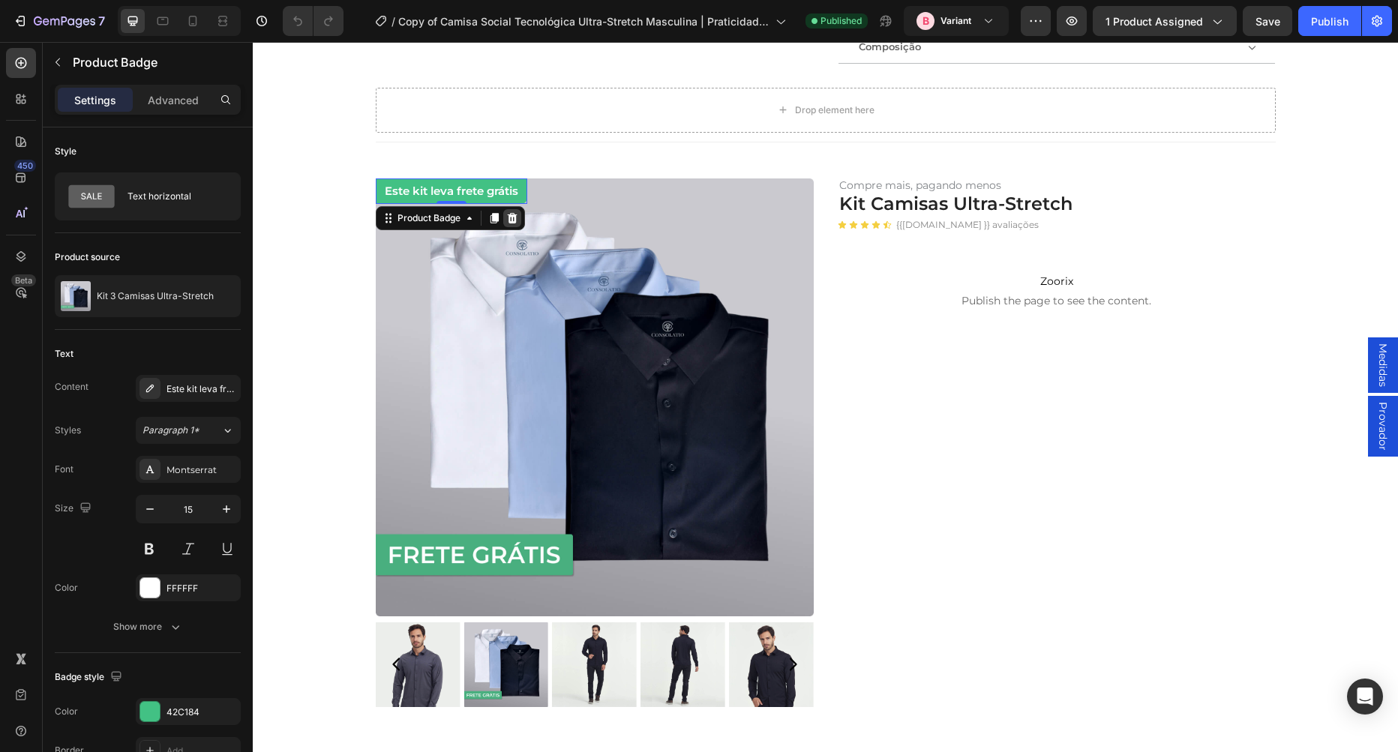
click at [512, 220] on icon at bounding box center [512, 218] width 10 height 10
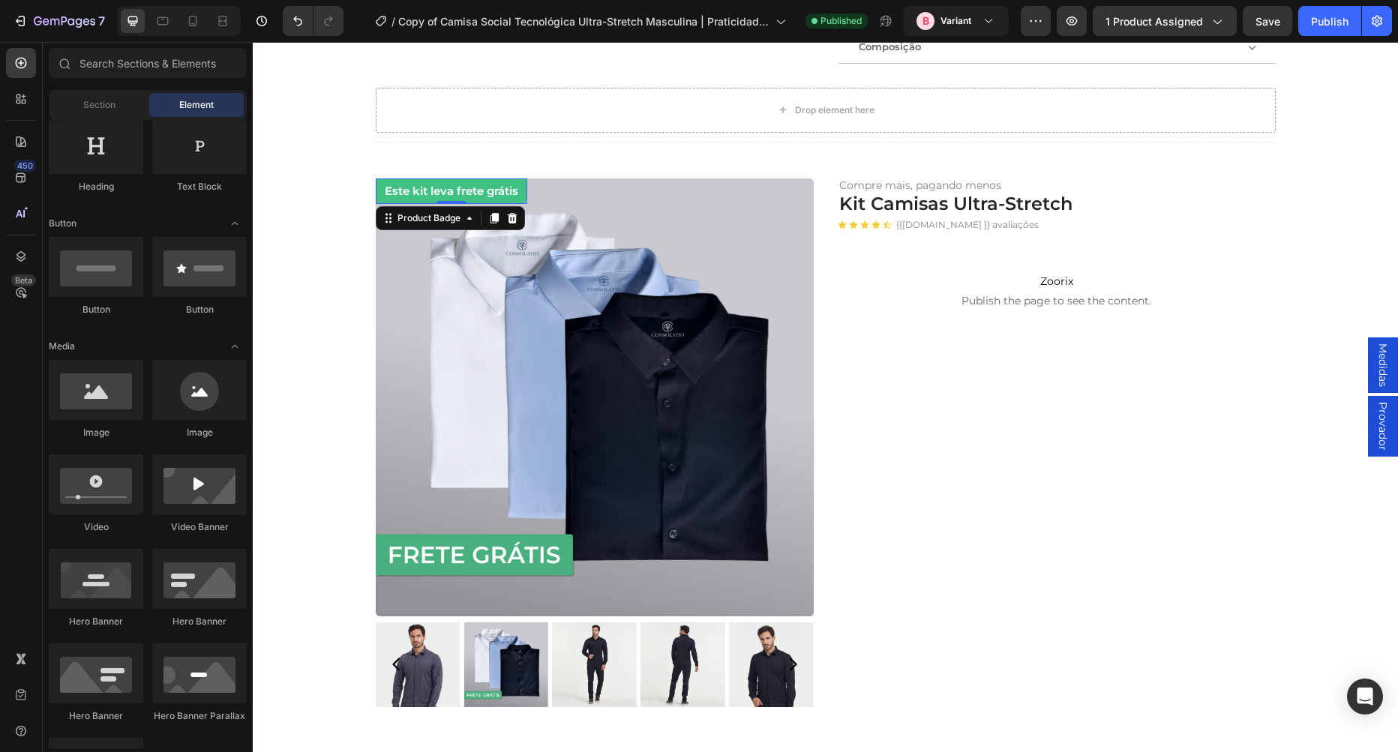
scroll to position [256, 0]
click at [1312, 20] on button "Publish" at bounding box center [1329, 21] width 63 height 30
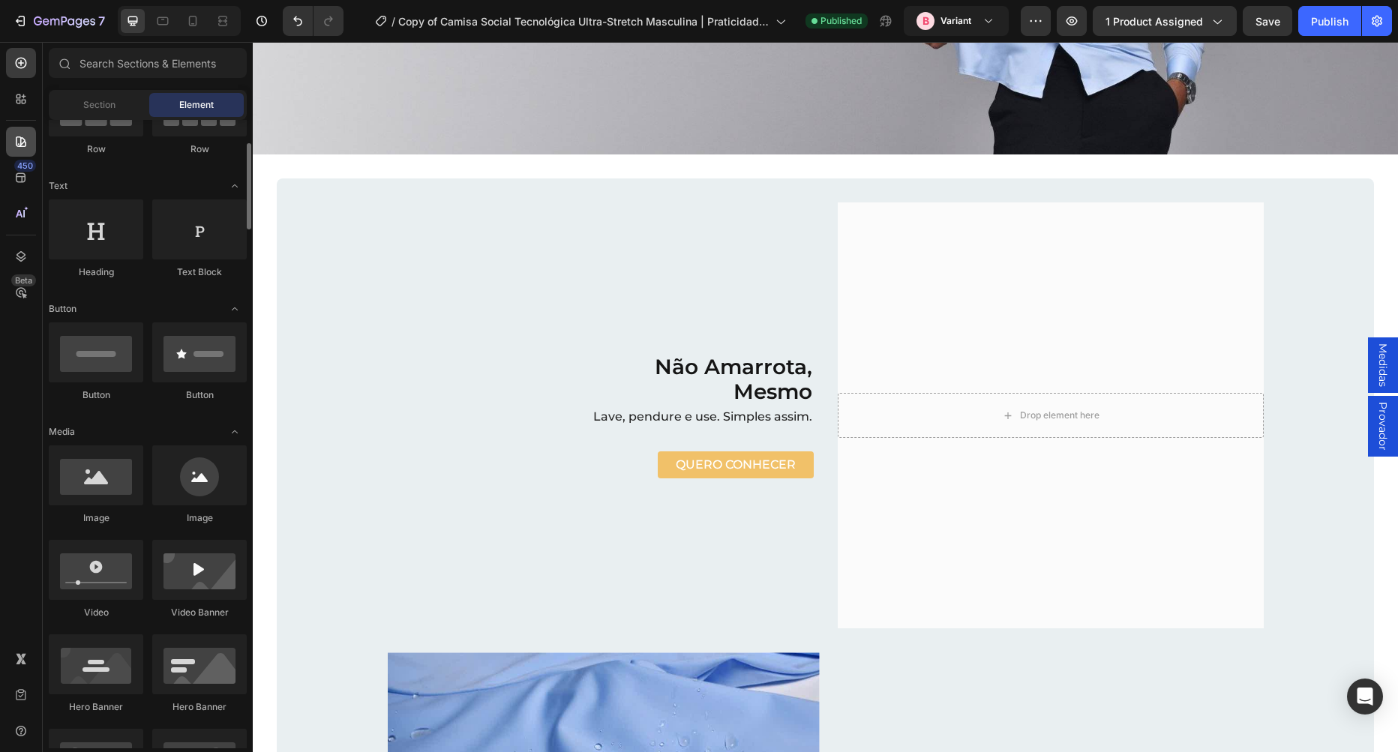
scroll to position [1624, 0]
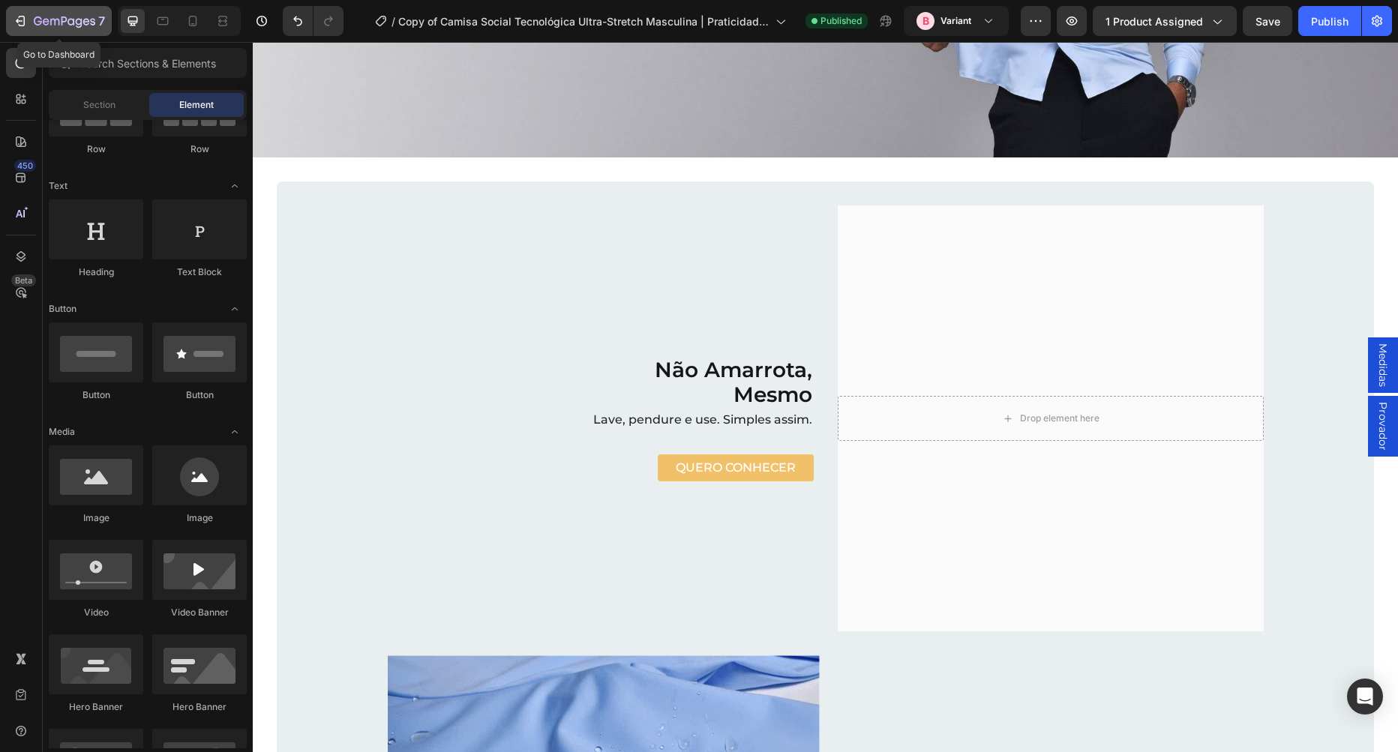
click at [69, 22] on icon "button" at bounding box center [64, 22] width 61 height 13
